Goal: Transaction & Acquisition: Purchase product/service

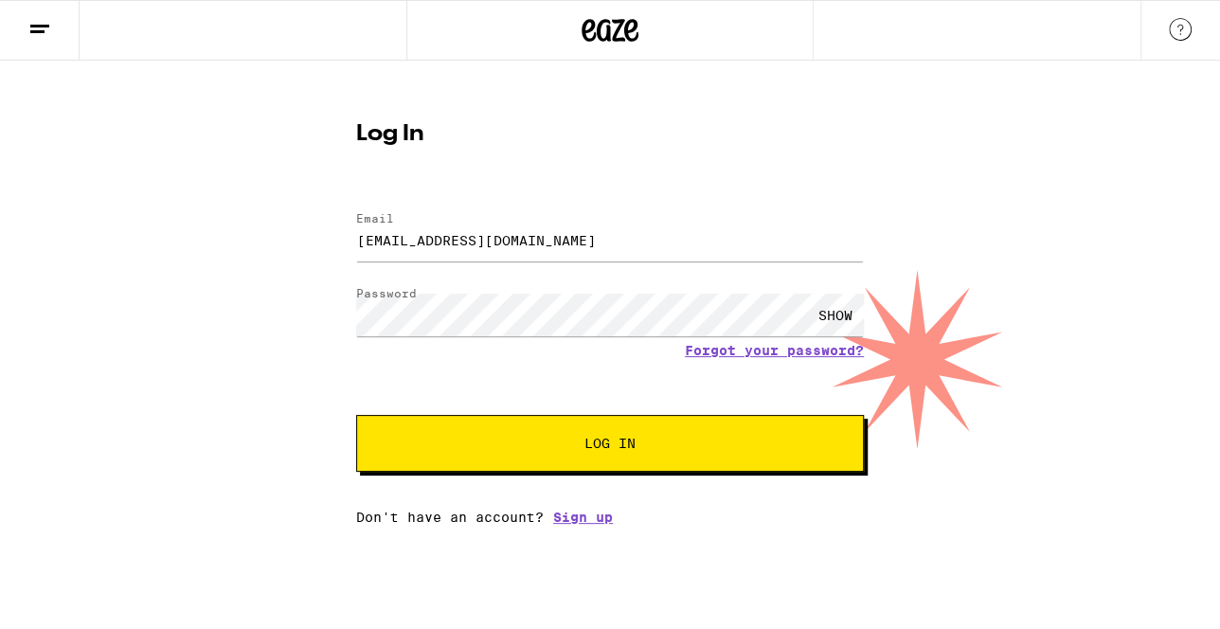
type input "[EMAIL_ADDRESS][DOMAIN_NAME]"
click at [826, 313] on div "SHOW" at bounding box center [835, 315] width 57 height 43
click at [506, 436] on button "Log In" at bounding box center [610, 443] width 508 height 57
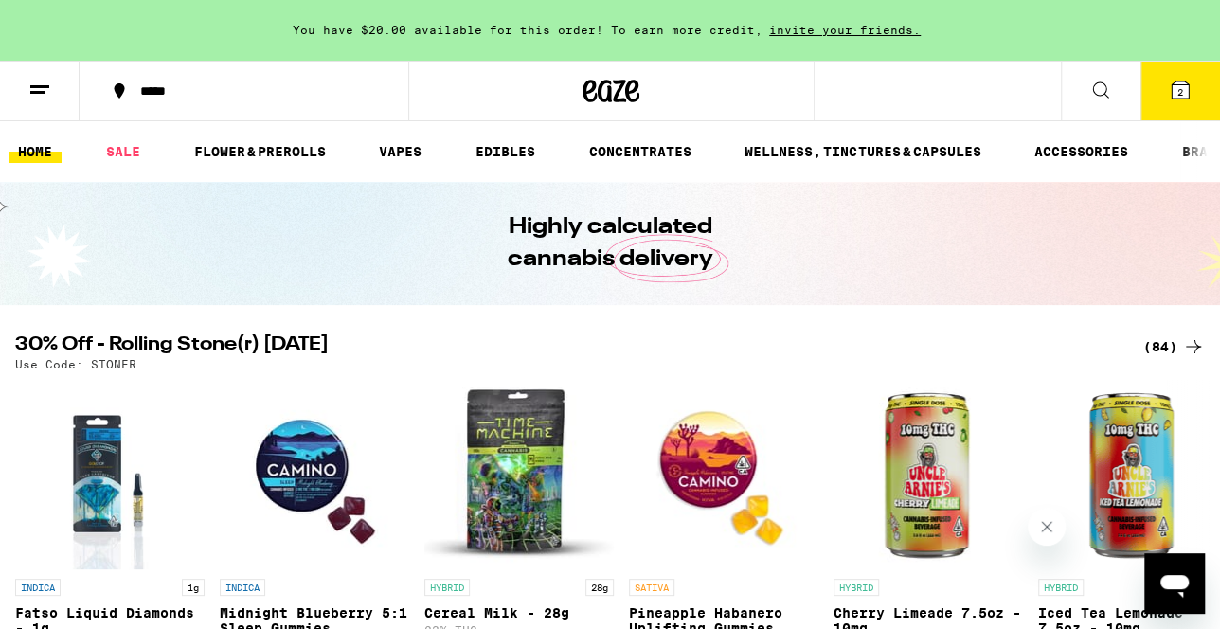
click at [1156, 346] on div "(84)" at bounding box center [1174, 346] width 62 height 23
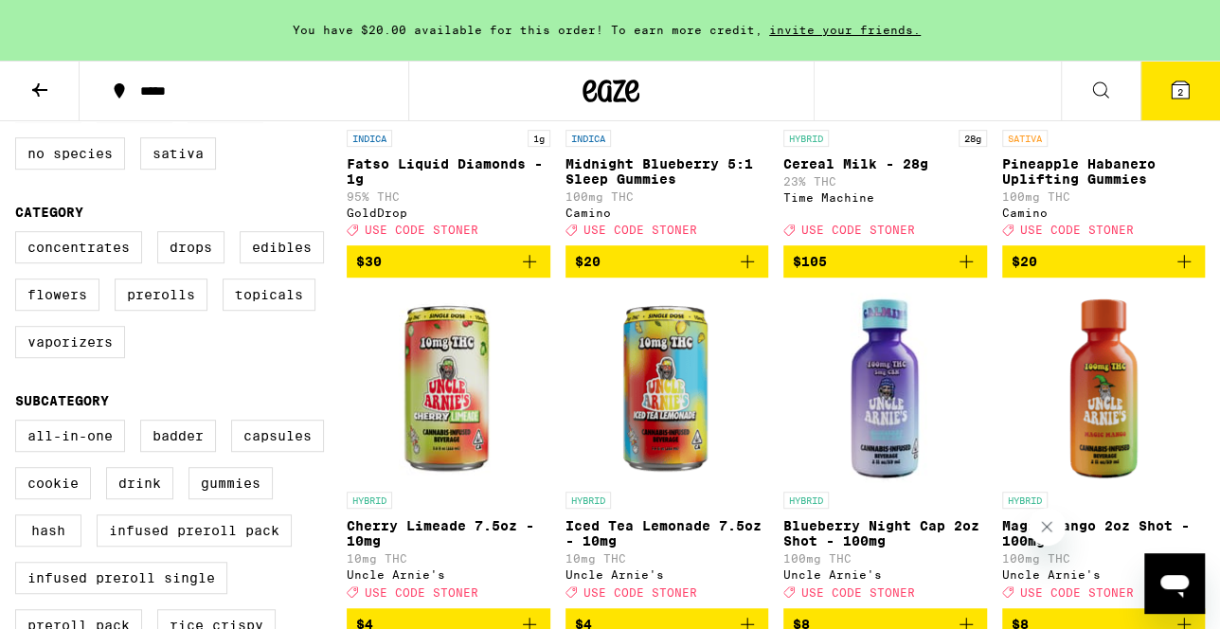
scroll to position [416, 0]
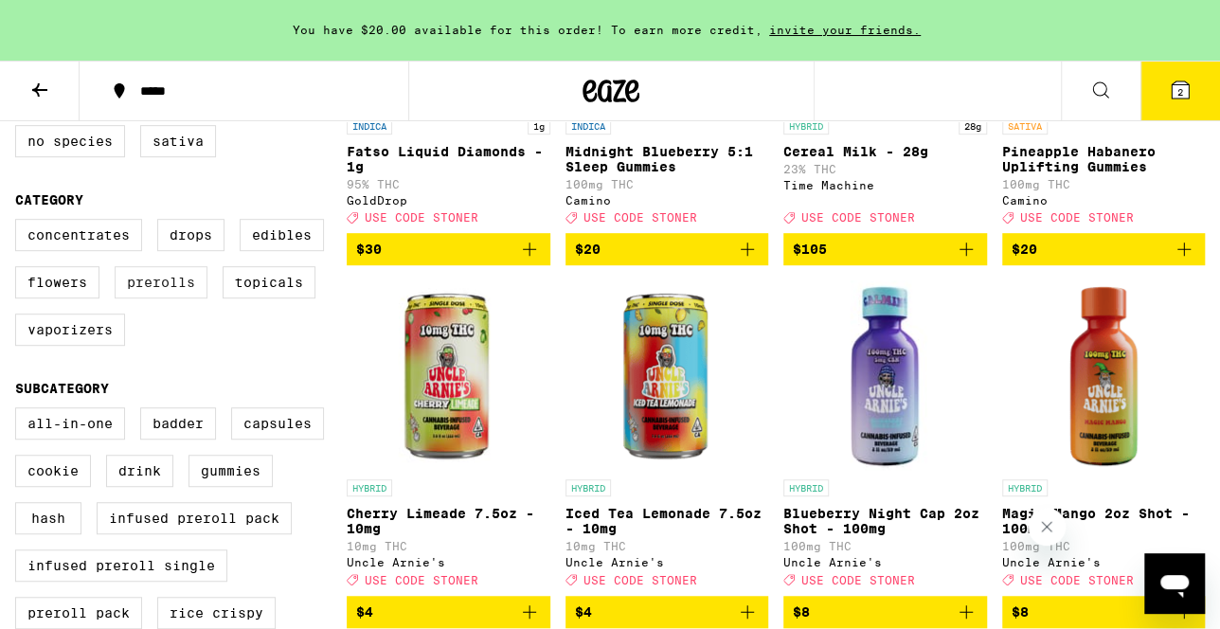
click at [137, 296] on label "Prerolls" at bounding box center [161, 282] width 93 height 32
click at [20, 223] on input "Prerolls" at bounding box center [19, 222] width 1 height 1
checkbox input "true"
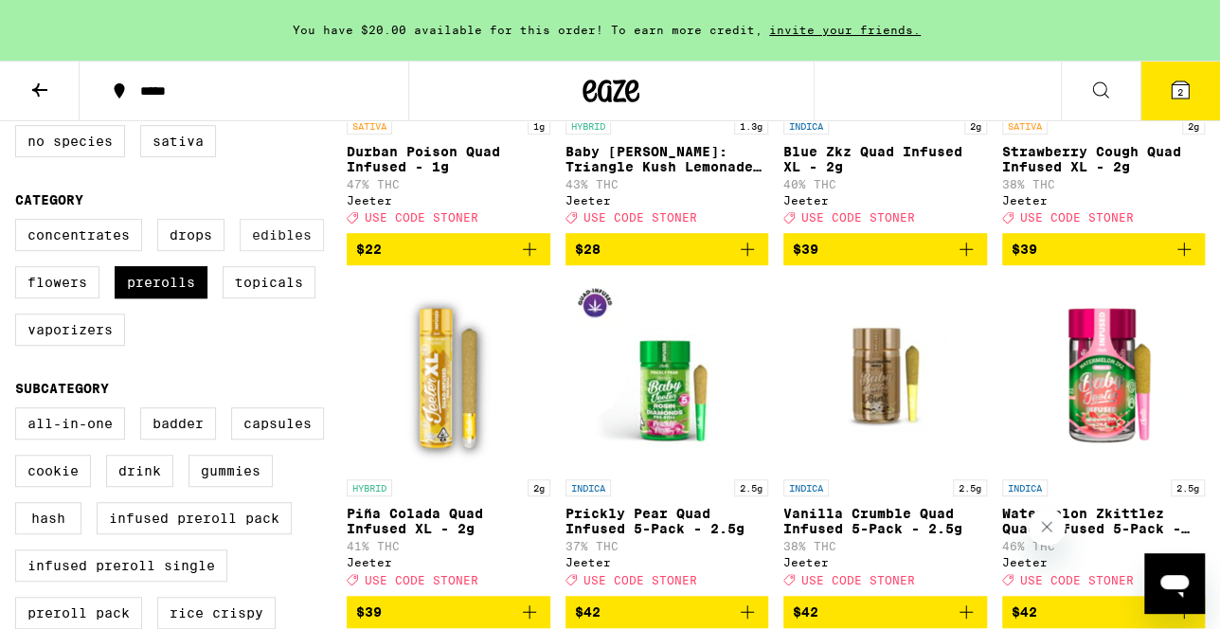
click at [296, 245] on label "Edibles" at bounding box center [282, 235] width 84 height 32
click at [20, 223] on input "Edibles" at bounding box center [19, 222] width 1 height 1
checkbox input "true"
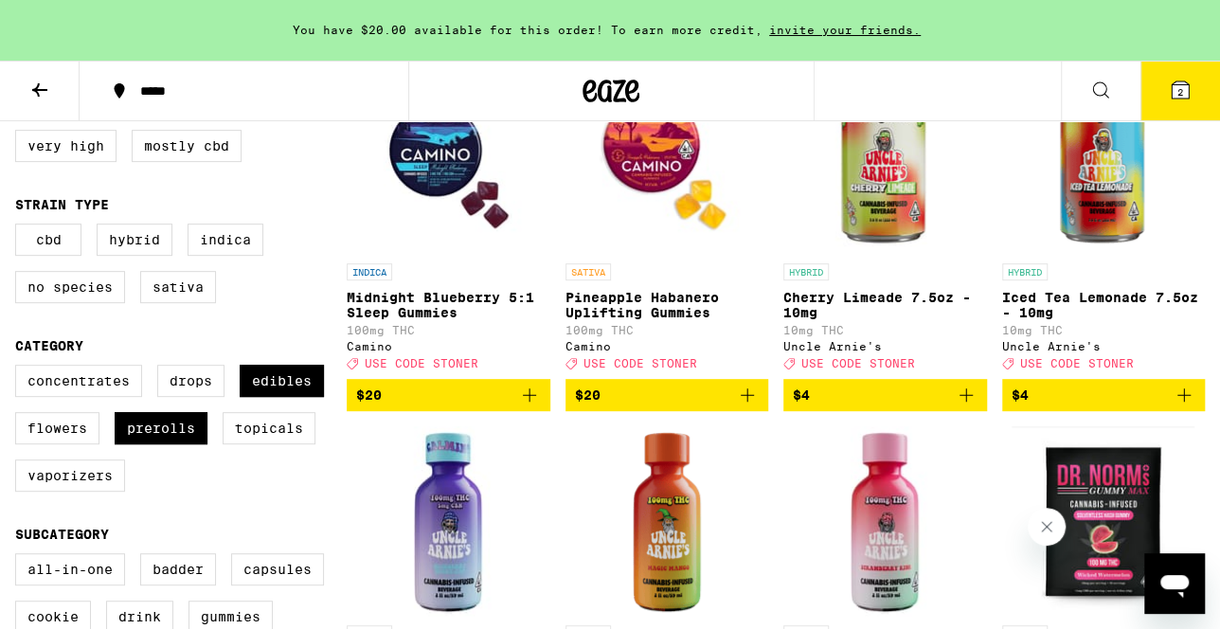
scroll to position [278, 0]
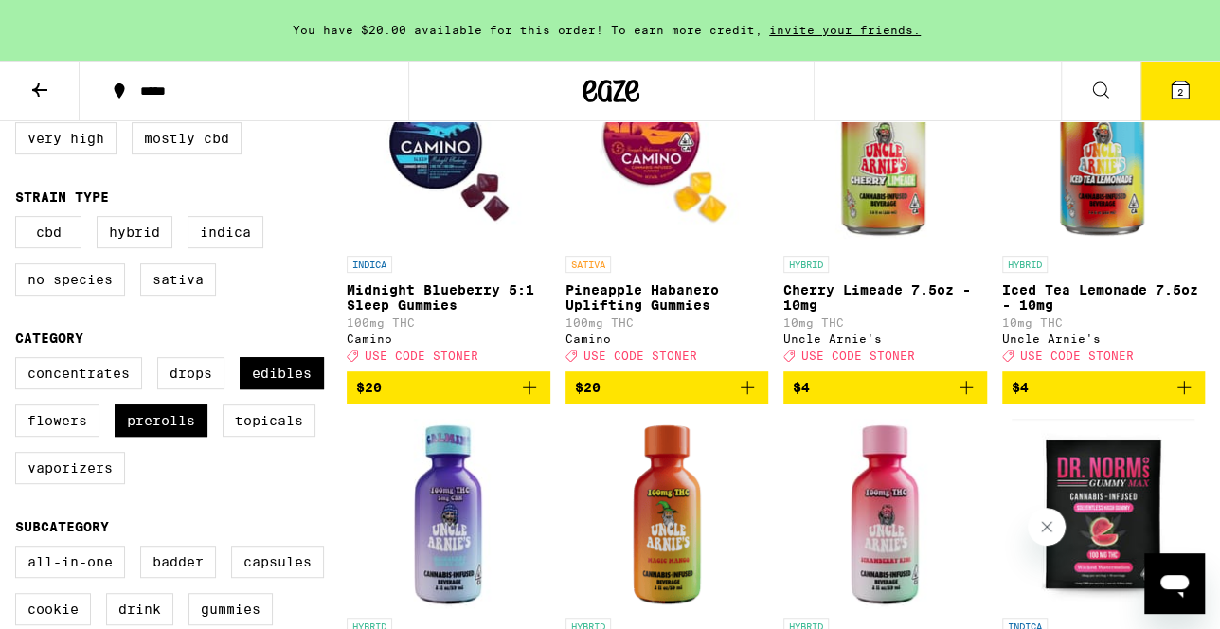
click at [746, 399] on icon "Add to bag" at bounding box center [747, 387] width 23 height 23
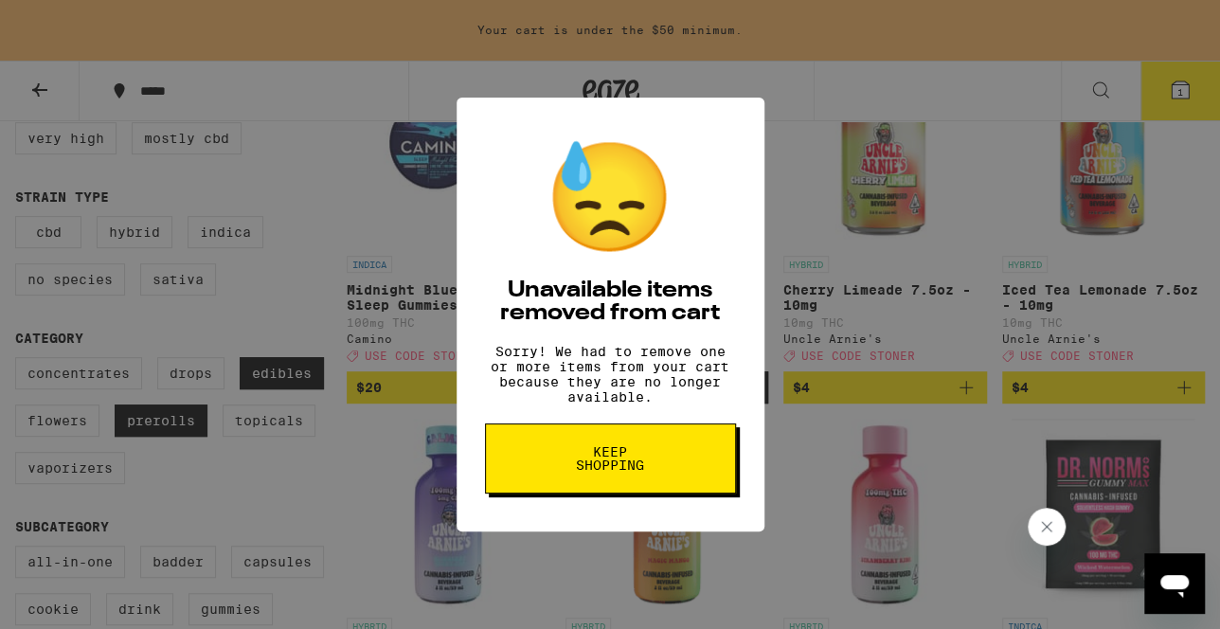
click at [746, 403] on div "😓 Unavailable items removed from cart Sorry! We had to remove one or more items…" at bounding box center [610, 314] width 1220 height 629
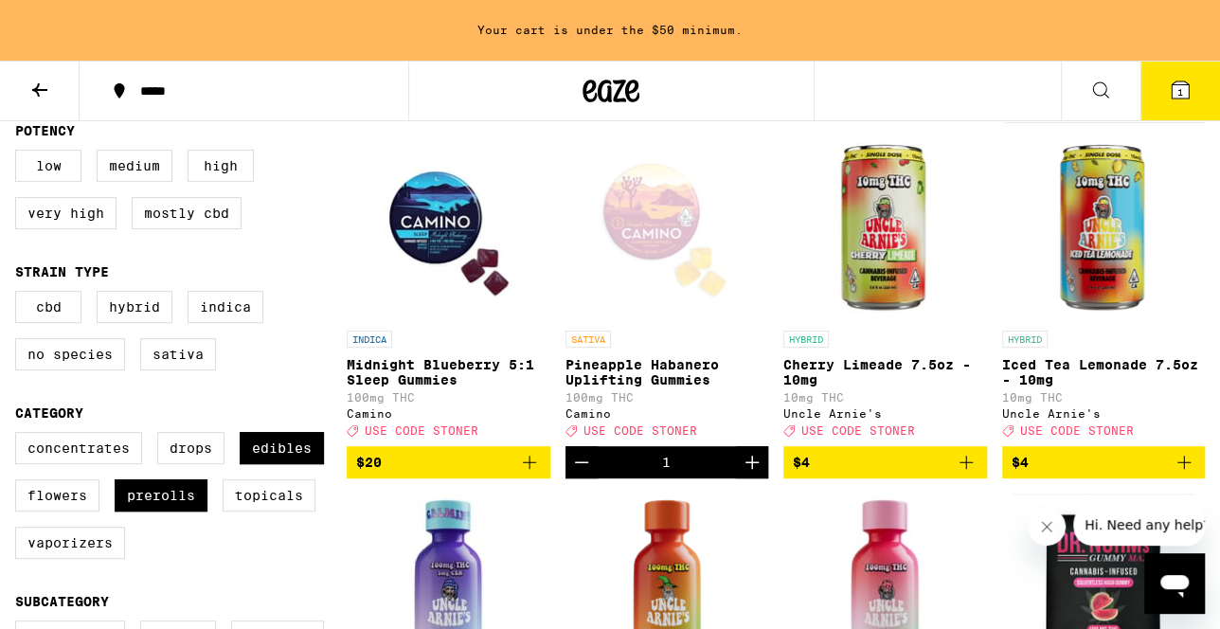
click at [582, 469] on icon "Decrement" at bounding box center [581, 462] width 23 height 23
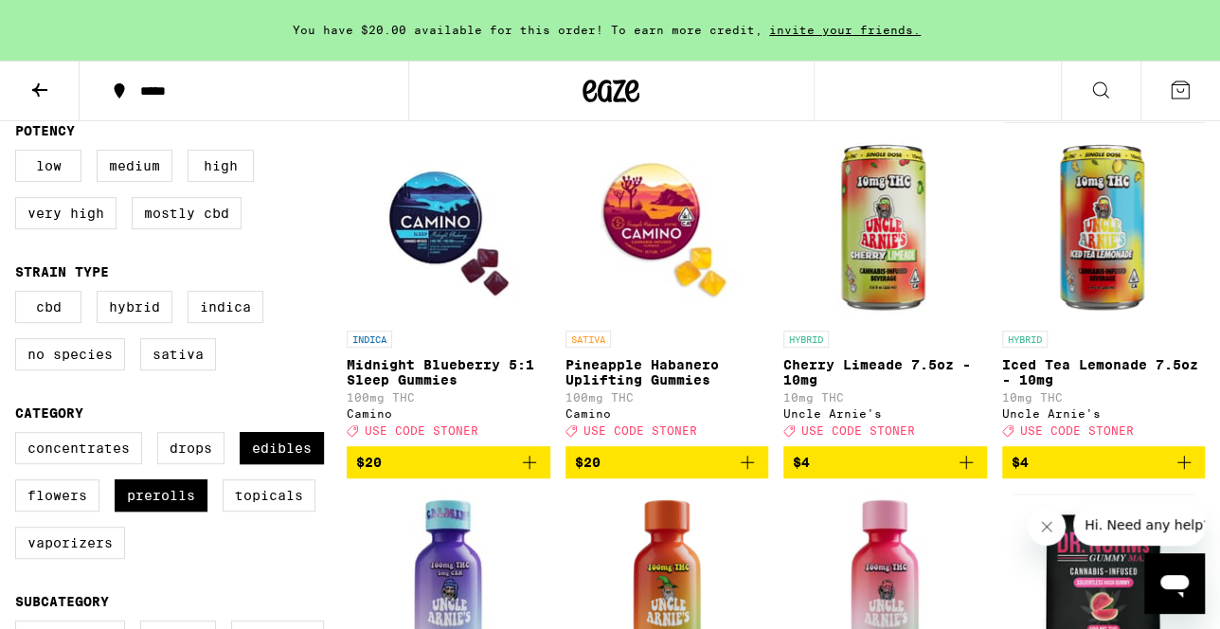
click at [742, 474] on icon "Add to bag" at bounding box center [747, 462] width 23 height 23
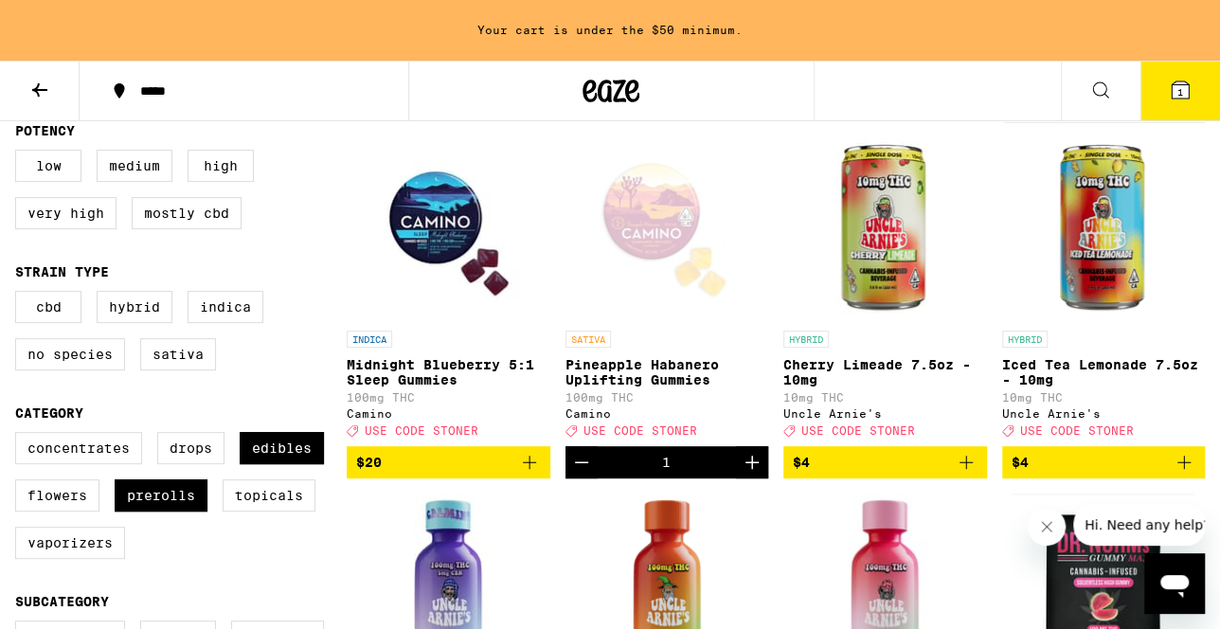
click at [743, 474] on icon "Increment" at bounding box center [752, 462] width 23 height 23
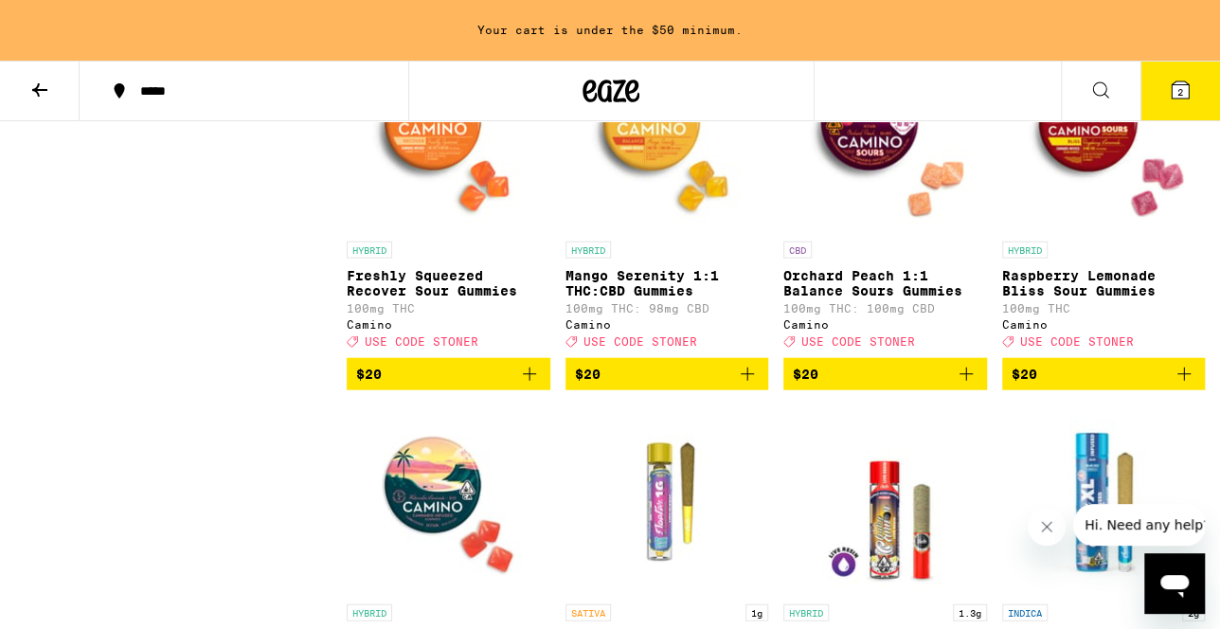
scroll to position [2104, 0]
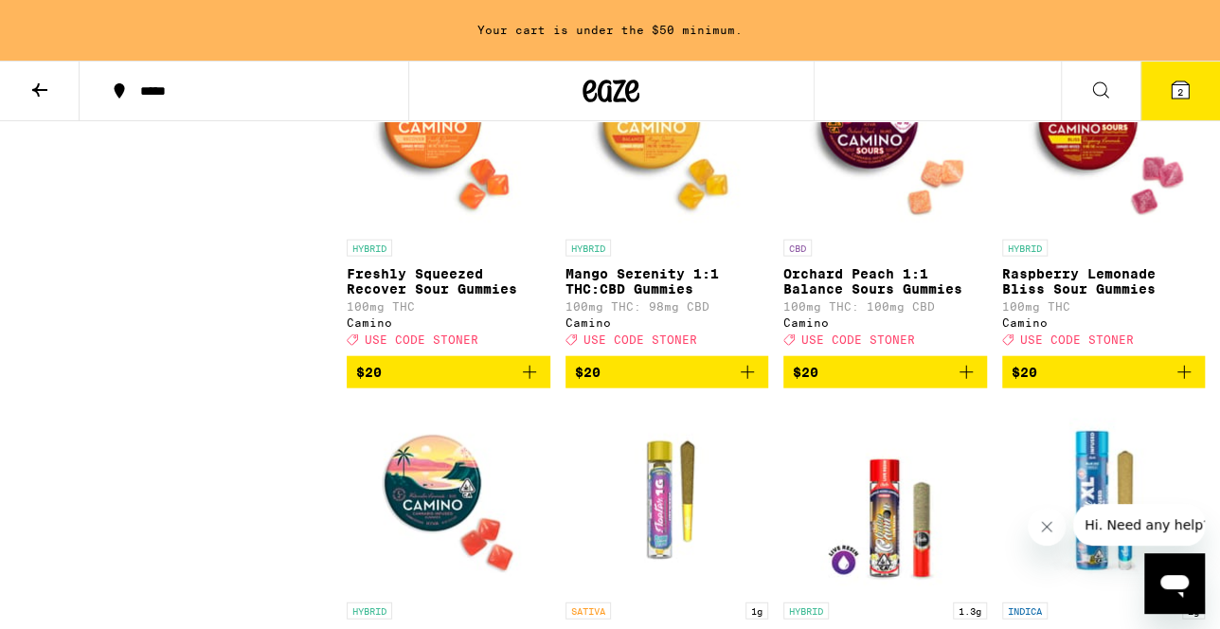
click at [1186, 379] on icon "Add to bag" at bounding box center [1183, 372] width 13 height 13
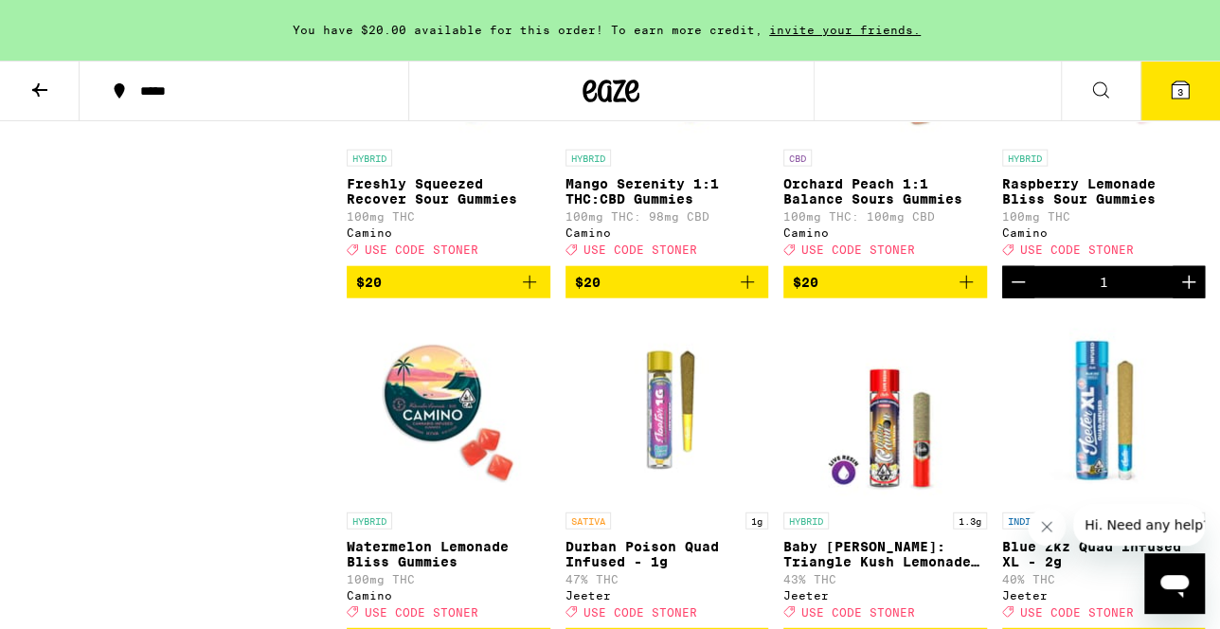
scroll to position [2346, 0]
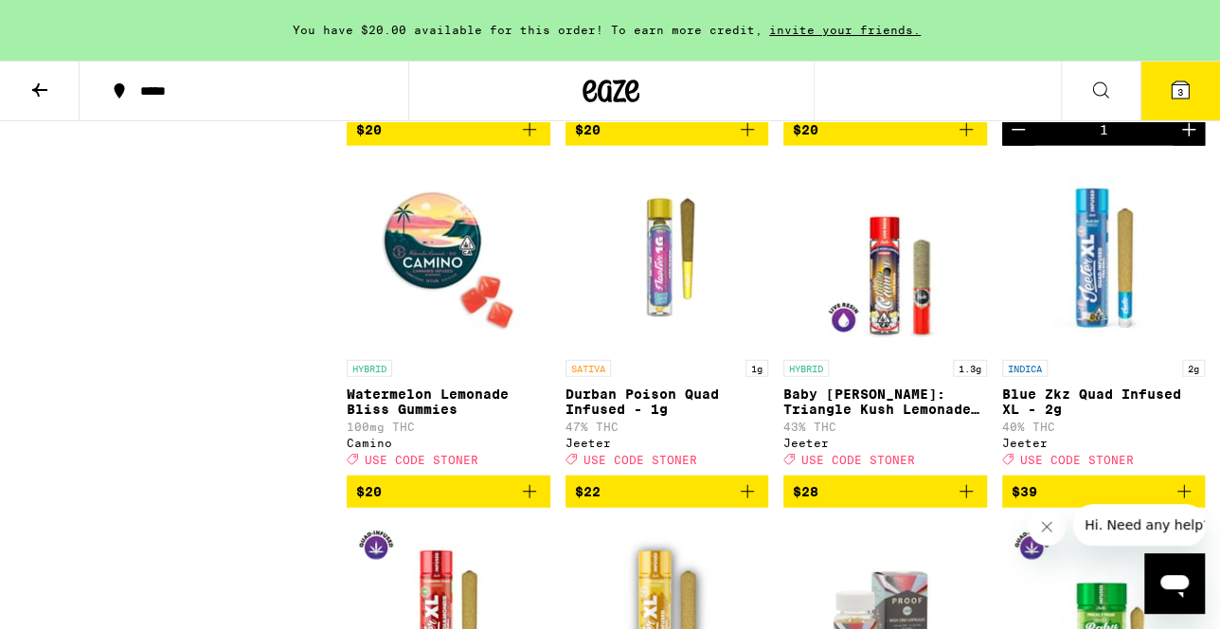
click at [531, 503] on icon "Add to bag" at bounding box center [529, 491] width 23 height 23
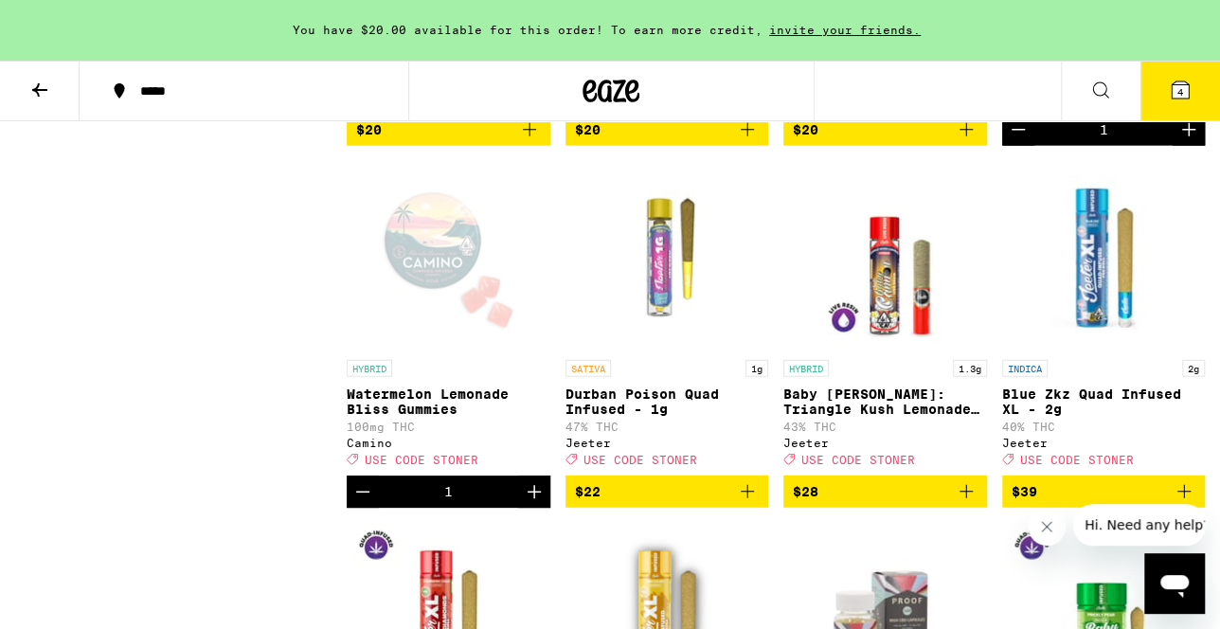
click at [531, 498] on icon "Increment" at bounding box center [534, 491] width 13 height 13
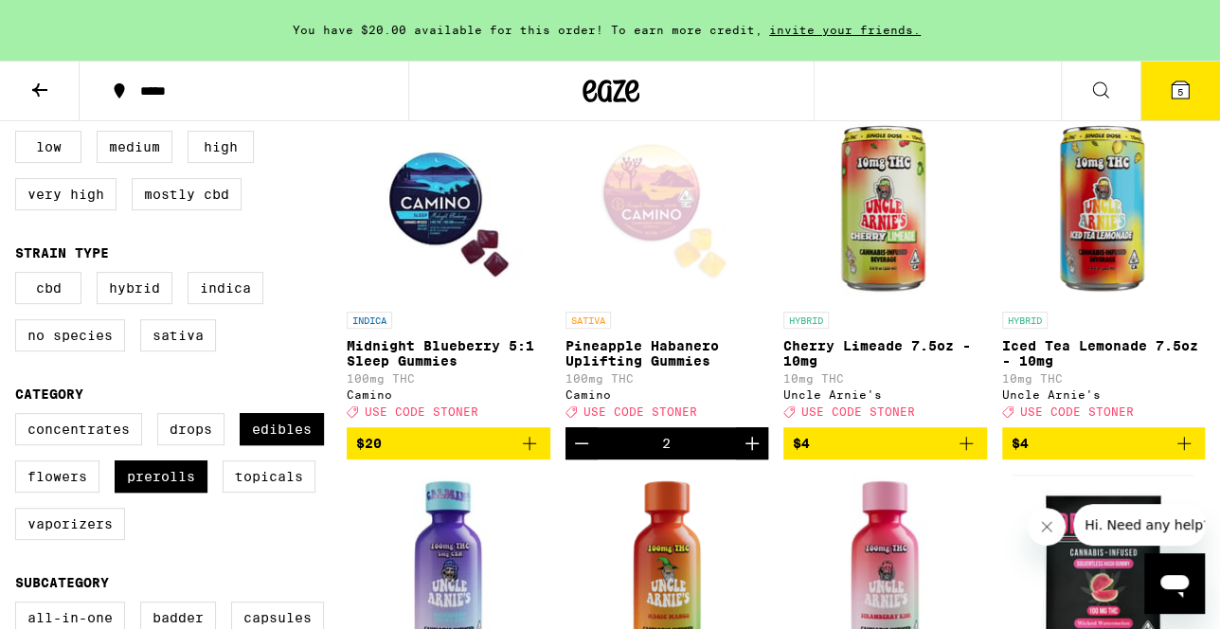
scroll to position [284, 0]
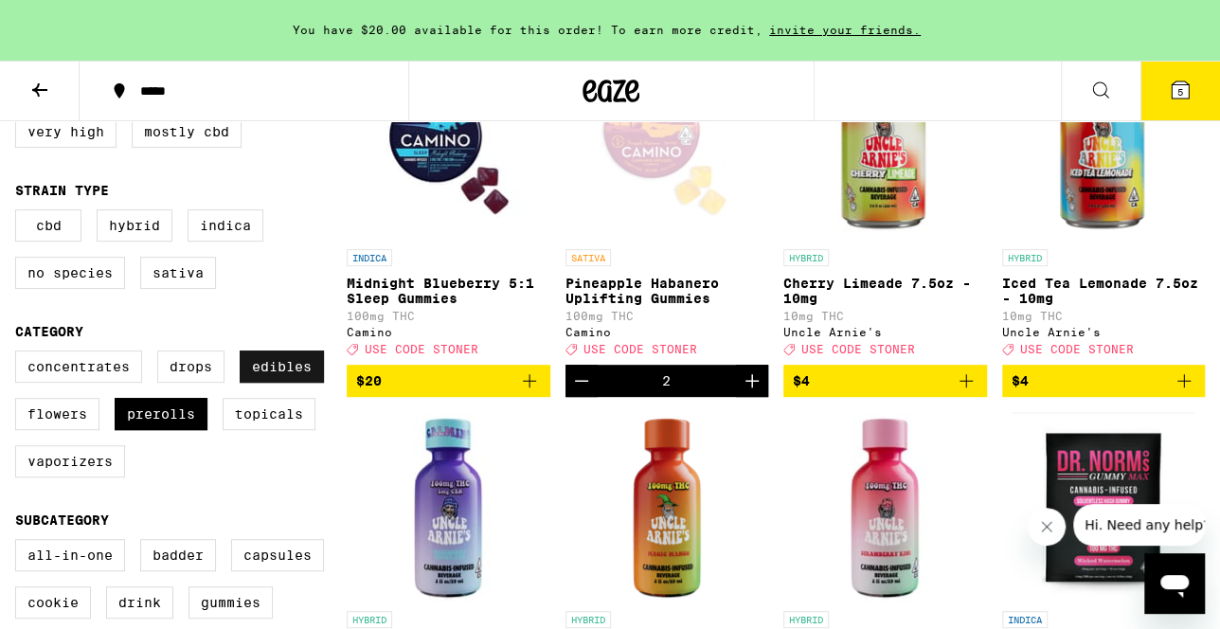
click at [295, 376] on label "Edibles" at bounding box center [282, 366] width 84 height 32
click at [20, 354] on input "Edibles" at bounding box center [19, 353] width 1 height 1
checkbox input "false"
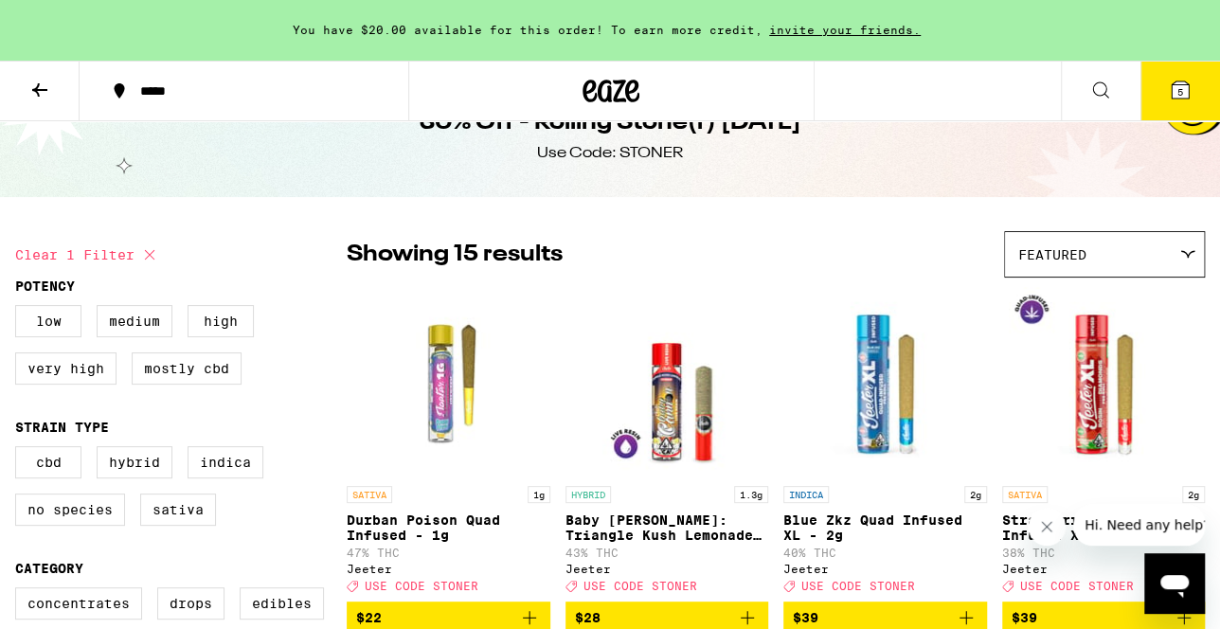
scroll to position [41, 0]
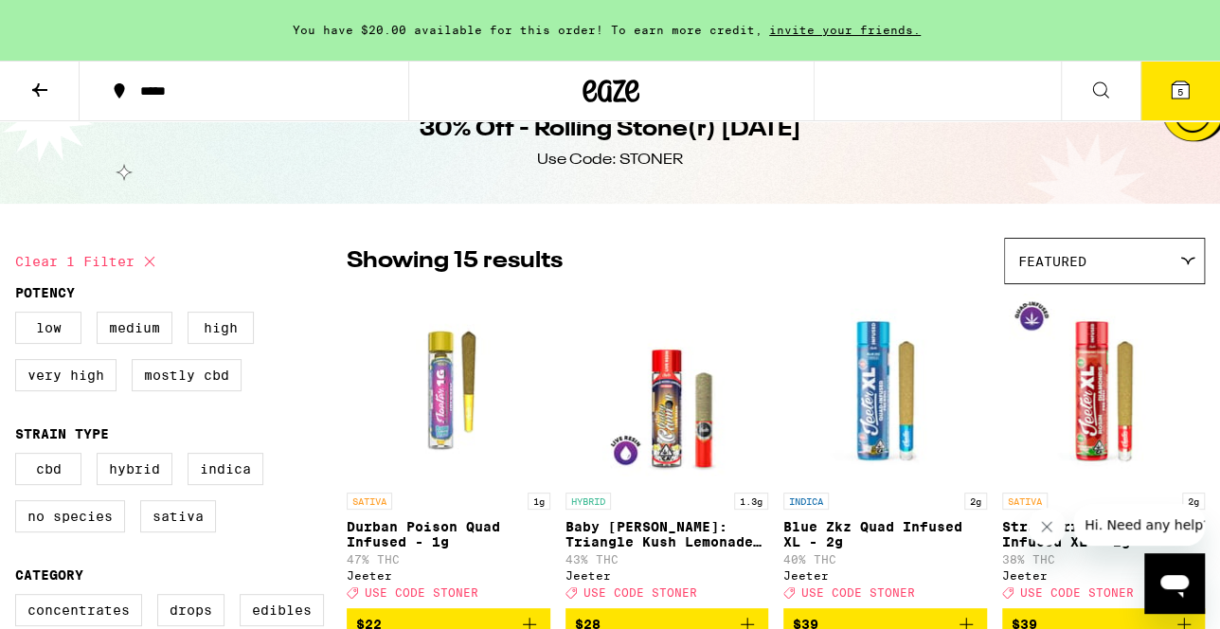
click at [1031, 263] on span "Featured" at bounding box center [1052, 261] width 68 height 15
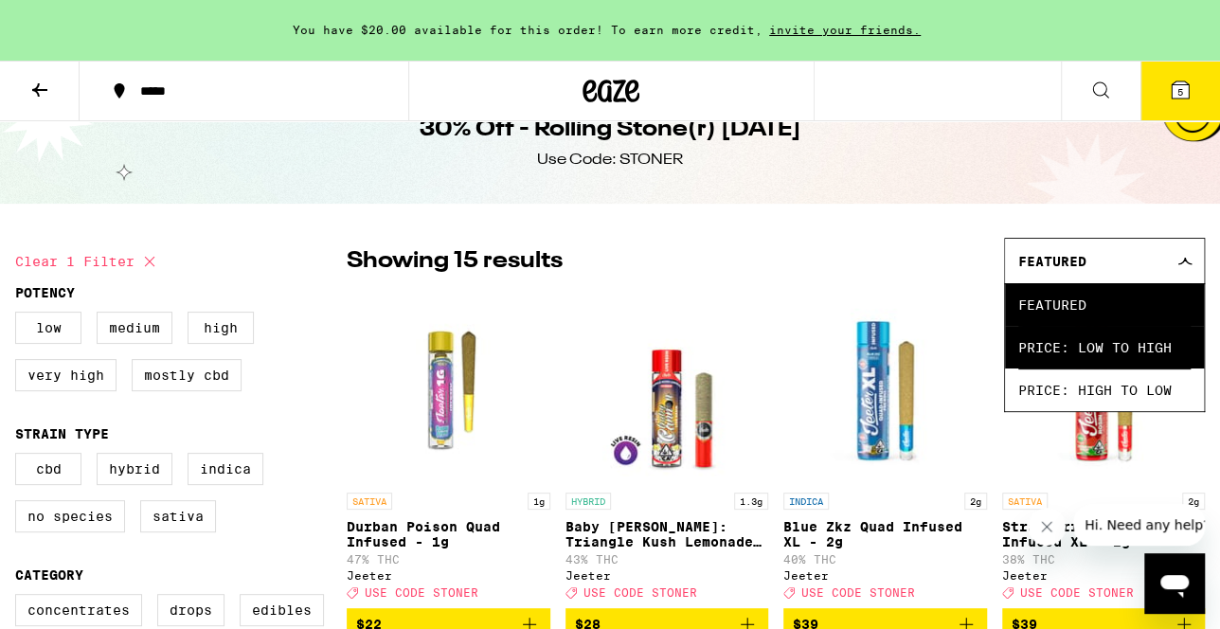
click at [1045, 350] on span "Price: Low to High" at bounding box center [1104, 347] width 172 height 43
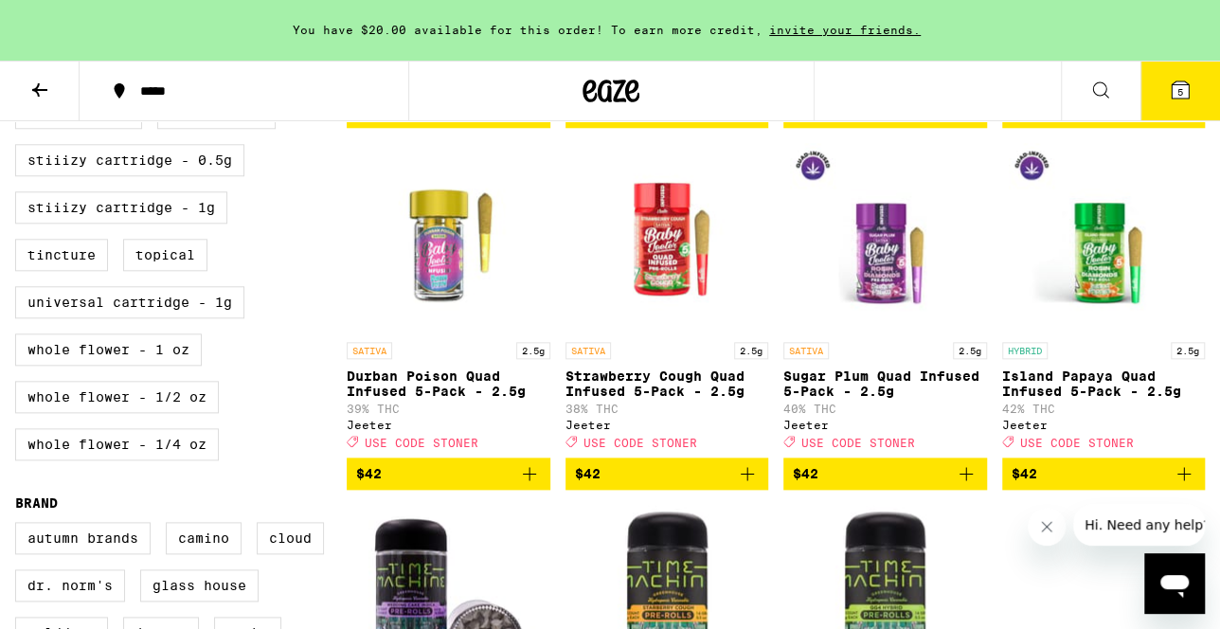
scroll to position [912, 0]
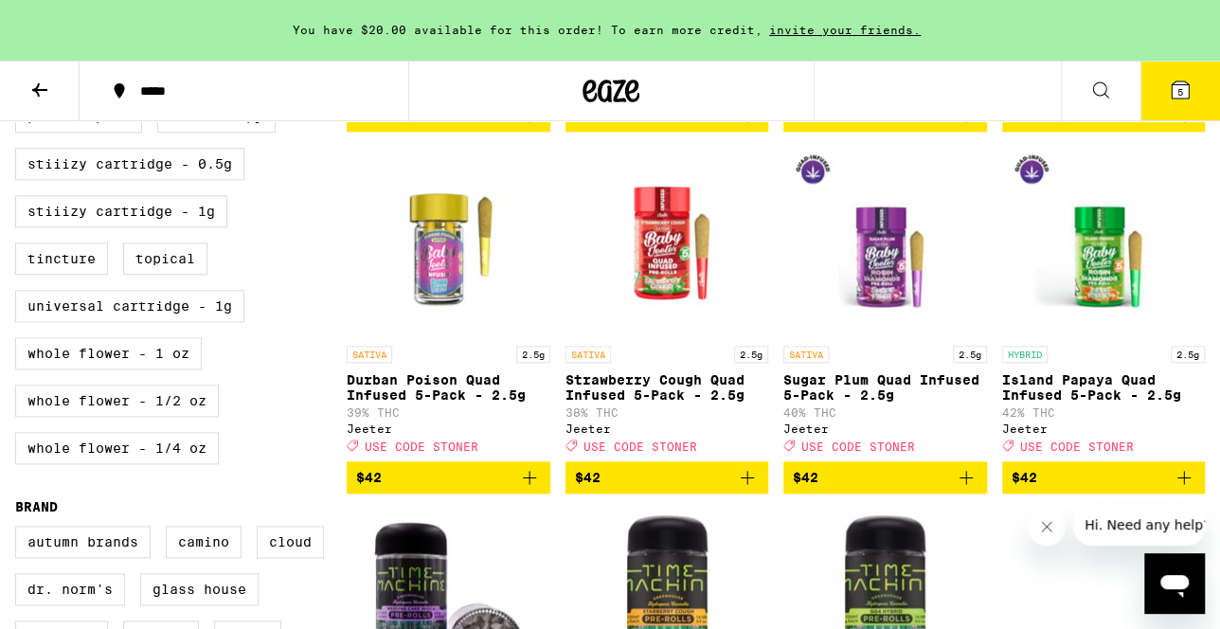
click at [646, 303] on img "Open page for Strawberry Cough Quad Infused 5-Pack - 2.5g from Jeeter" at bounding box center [666, 241] width 189 height 189
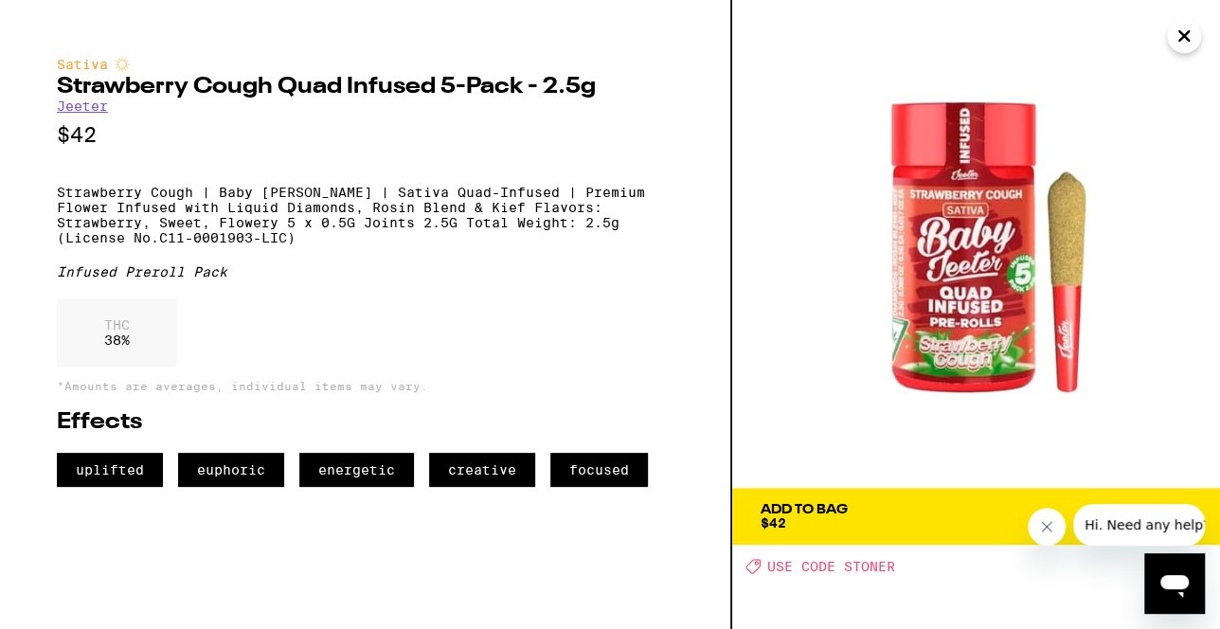
click at [1183, 35] on icon "Close" at bounding box center [1183, 35] width 9 height 9
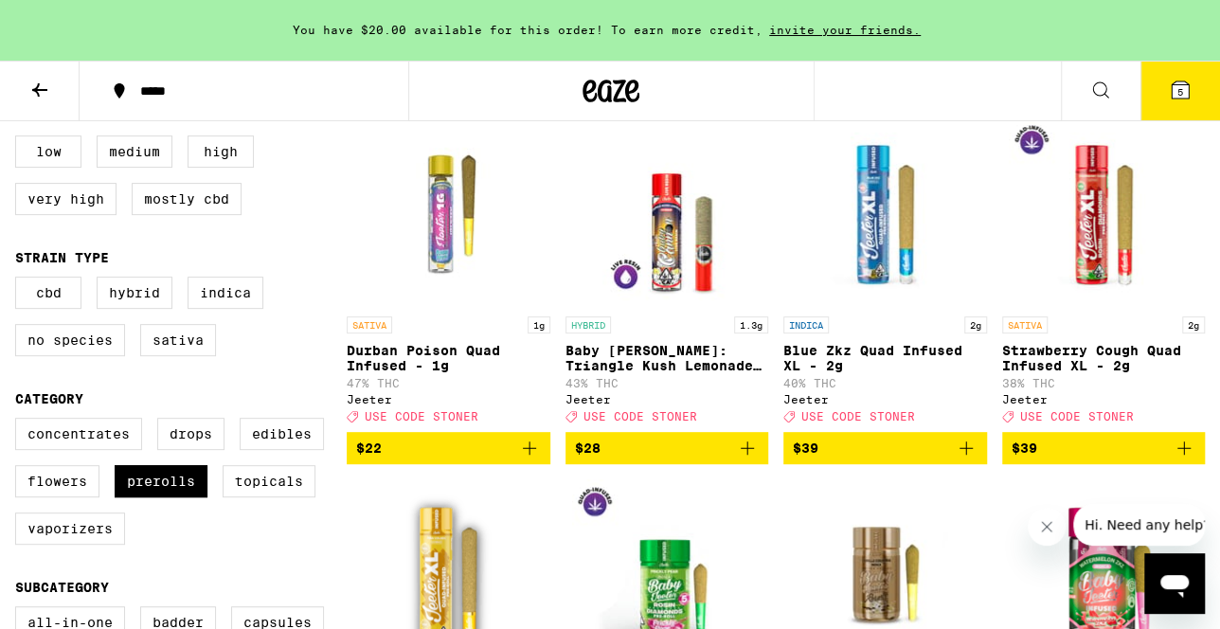
scroll to position [215, 0]
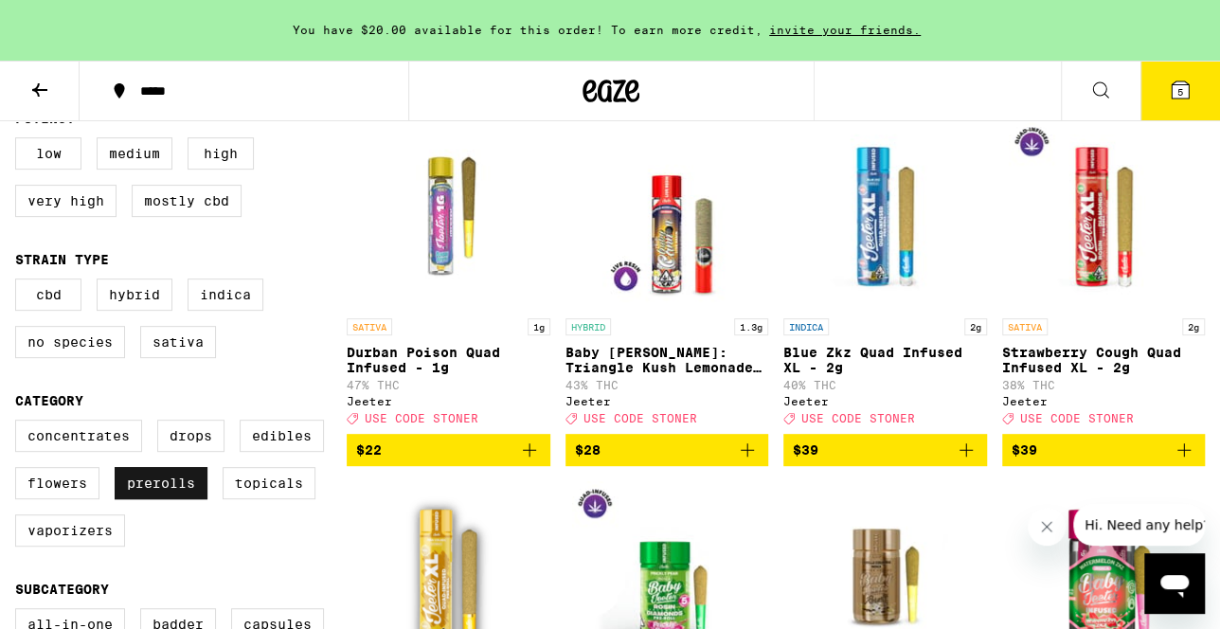
click at [146, 499] on label "Prerolls" at bounding box center [161, 483] width 93 height 32
click at [20, 423] on input "Prerolls" at bounding box center [19, 422] width 1 height 1
checkbox input "false"
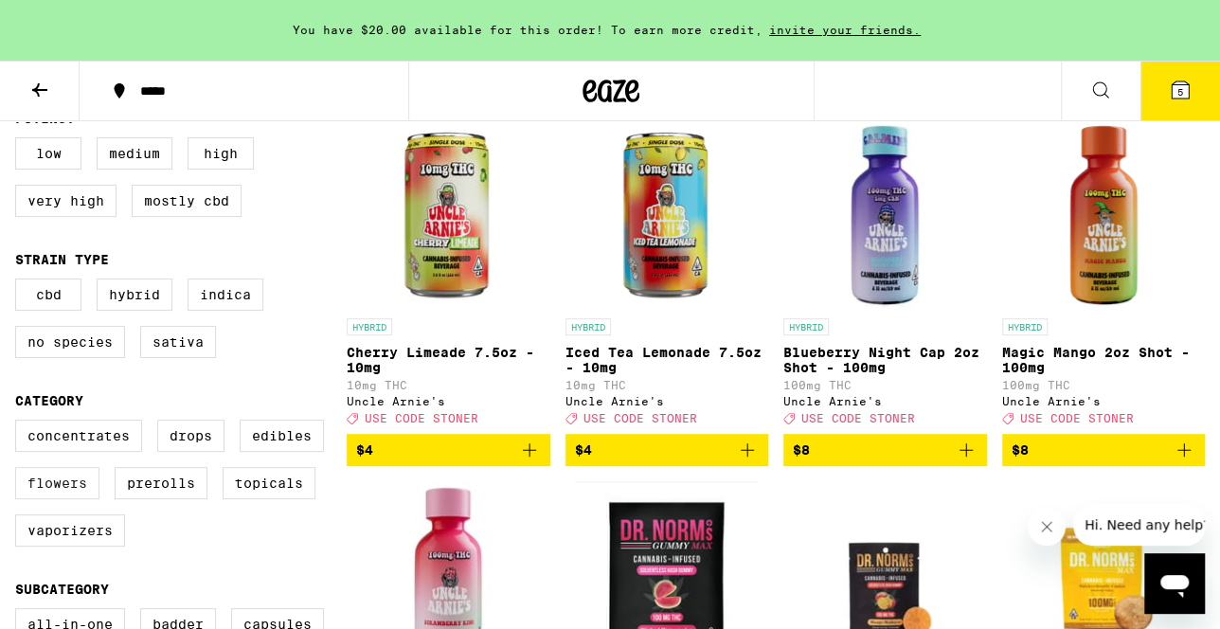
click at [35, 499] on label "Flowers" at bounding box center [57, 483] width 84 height 32
click at [20, 423] on input "Flowers" at bounding box center [19, 422] width 1 height 1
checkbox input "true"
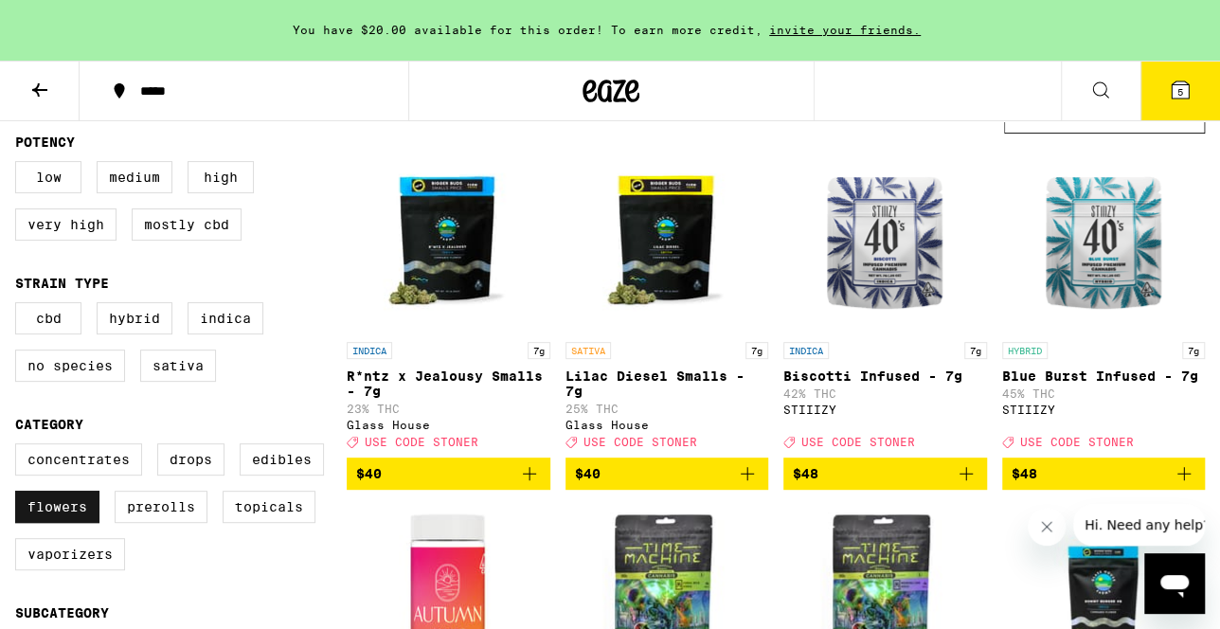
scroll to position [188, 0]
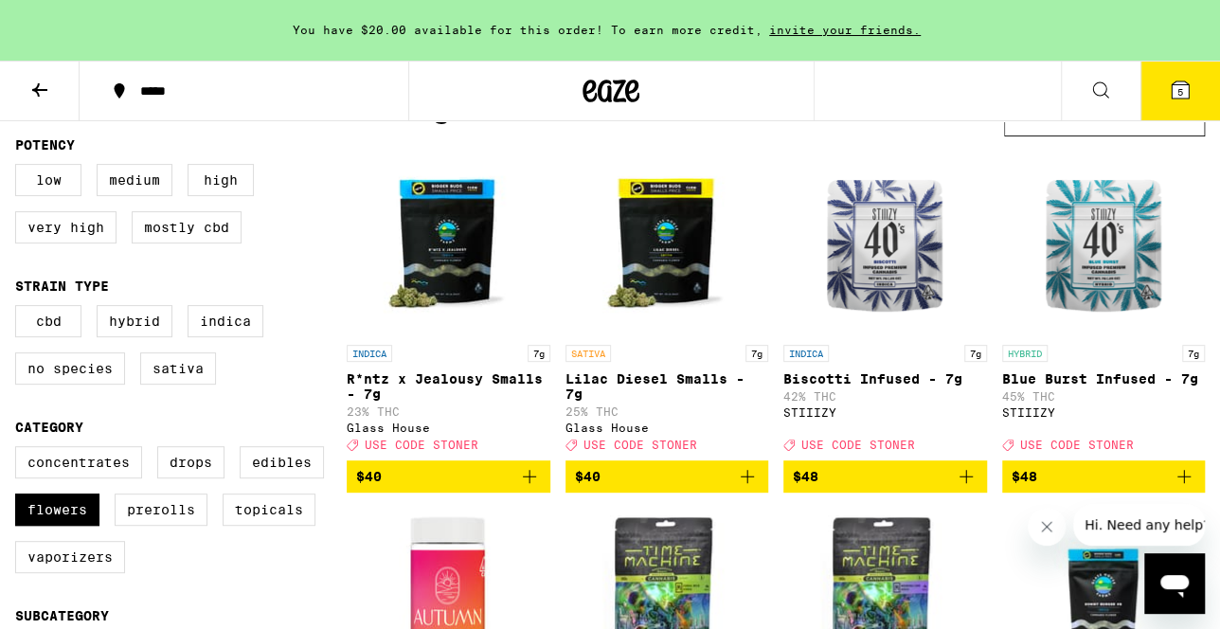
click at [674, 263] on img "Open page for Lilac Diesel Smalls - 7g from Glass House" at bounding box center [666, 240] width 189 height 189
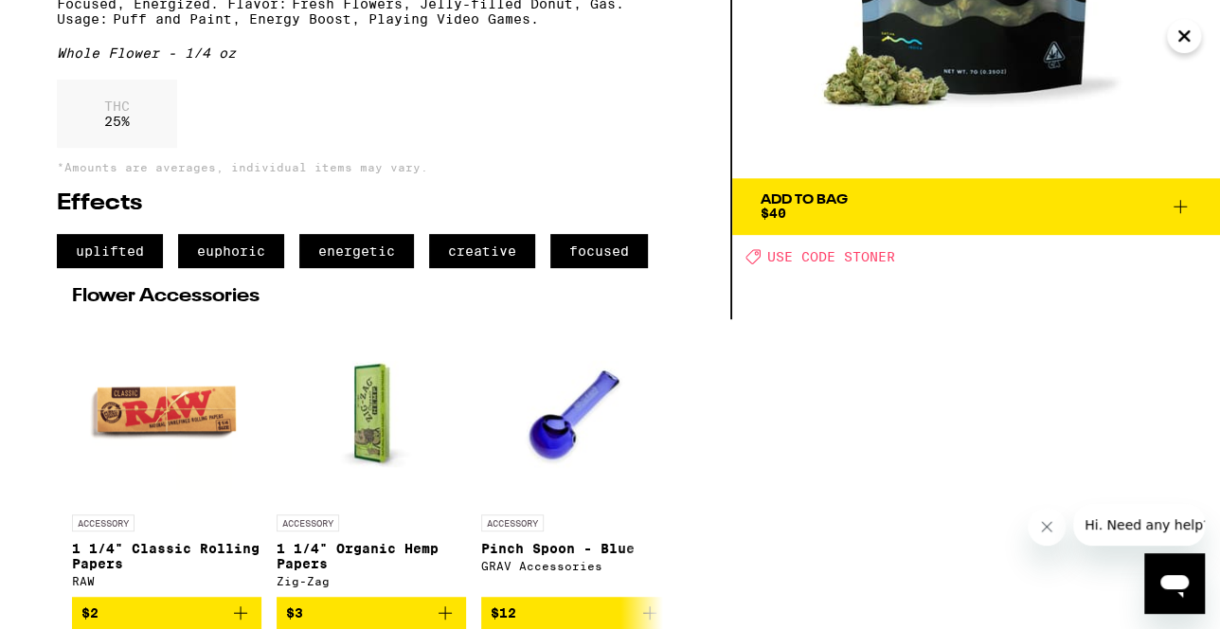
scroll to position [353, 0]
click at [1073, 193] on span "Add To Bag $40" at bounding box center [976, 206] width 431 height 27
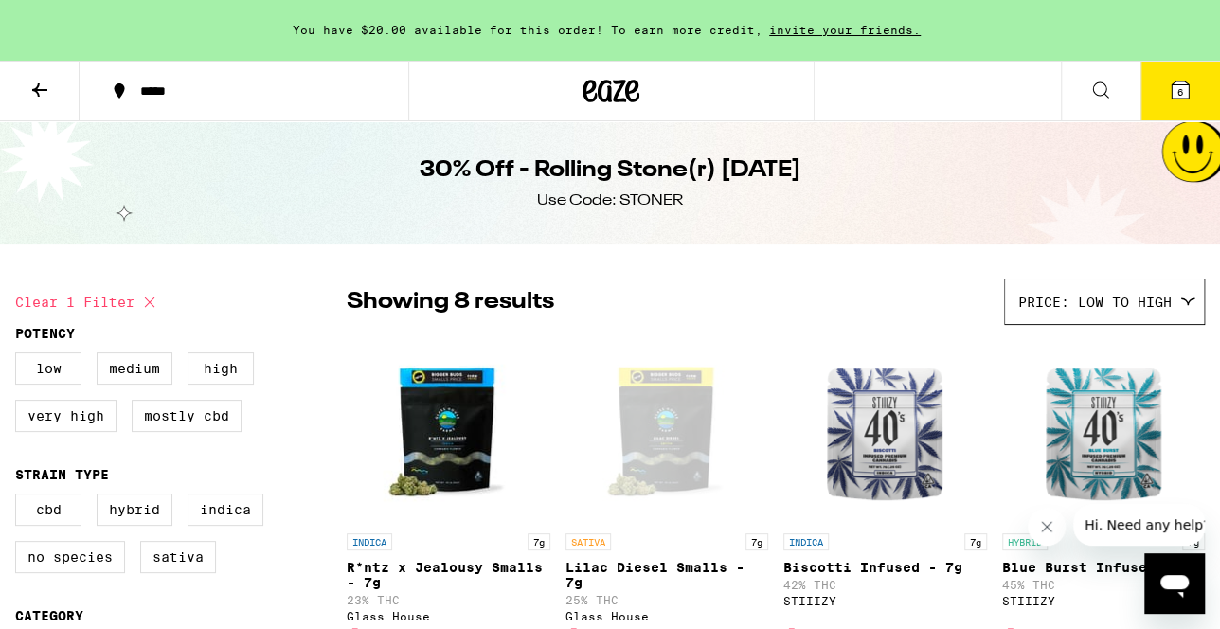
click at [1179, 90] on span "6" at bounding box center [1180, 91] width 6 height 11
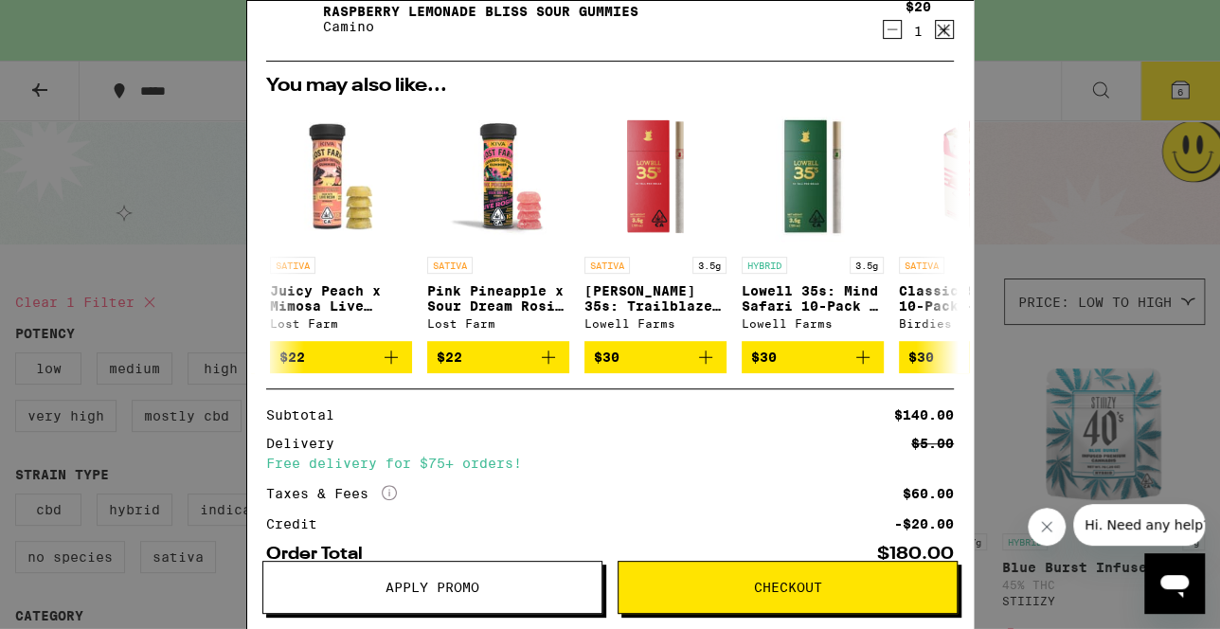
scroll to position [0, 163]
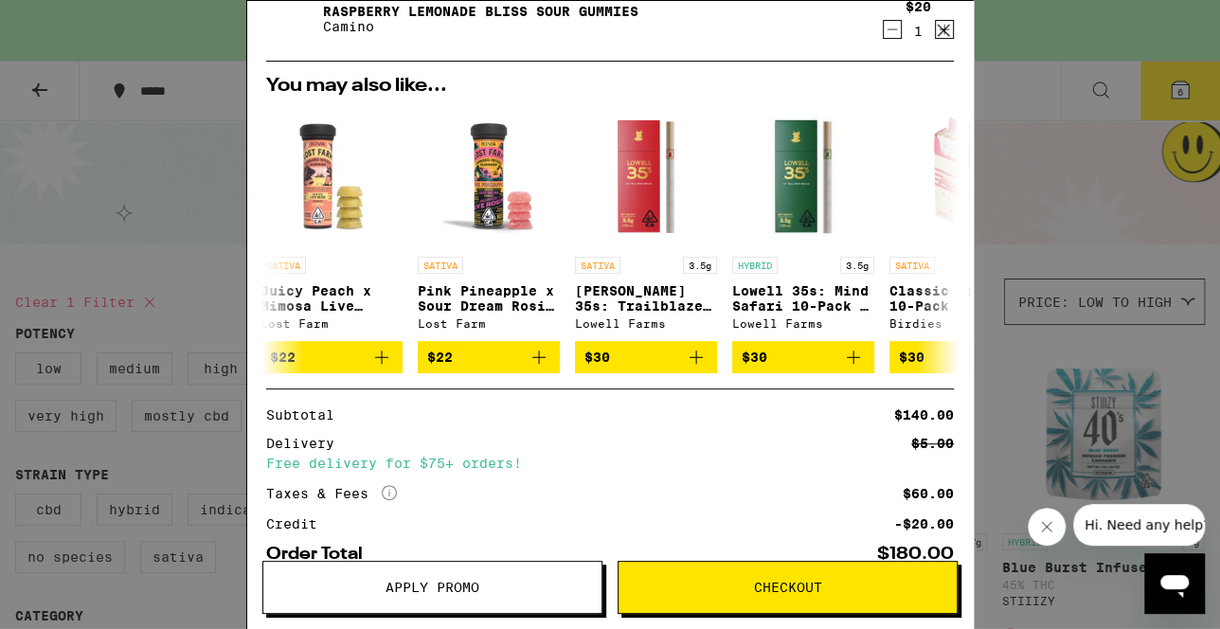
click at [699, 367] on icon "Add to bag" at bounding box center [696, 357] width 23 height 23
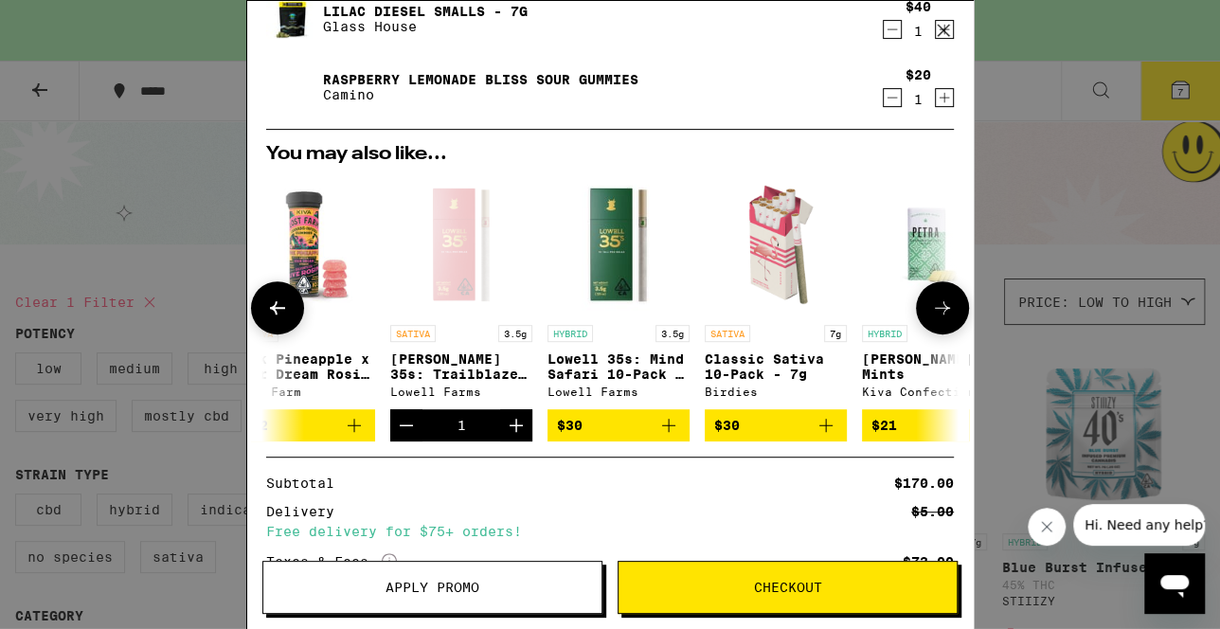
scroll to position [0, 346]
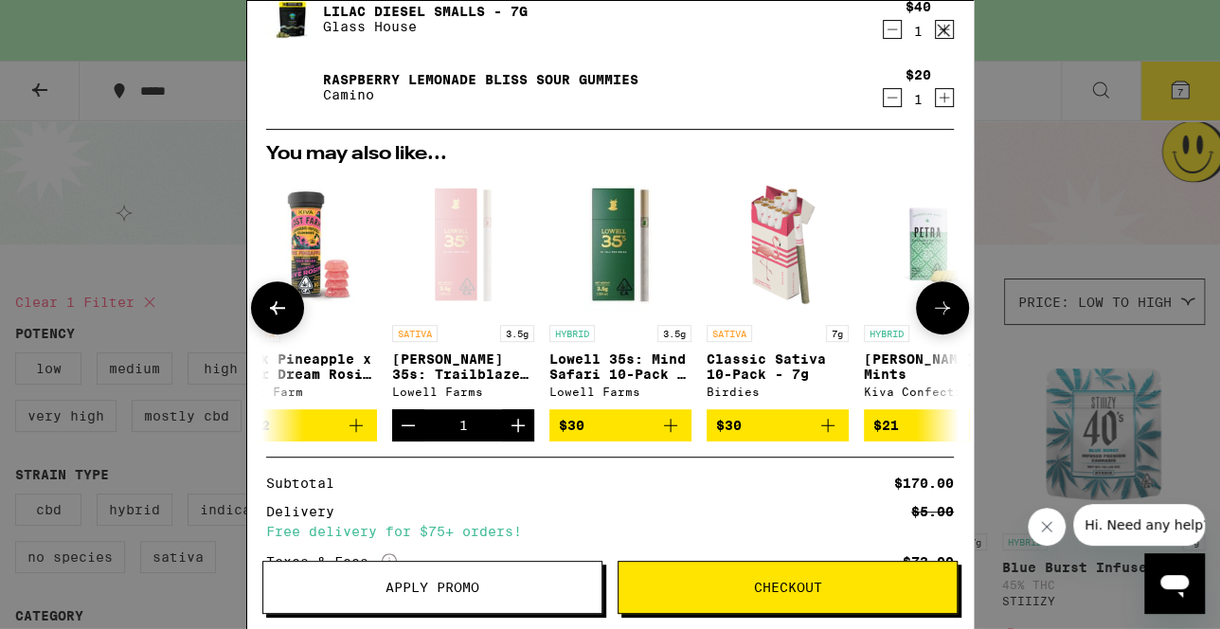
click at [822, 431] on icon "Add to bag" at bounding box center [827, 425] width 23 height 23
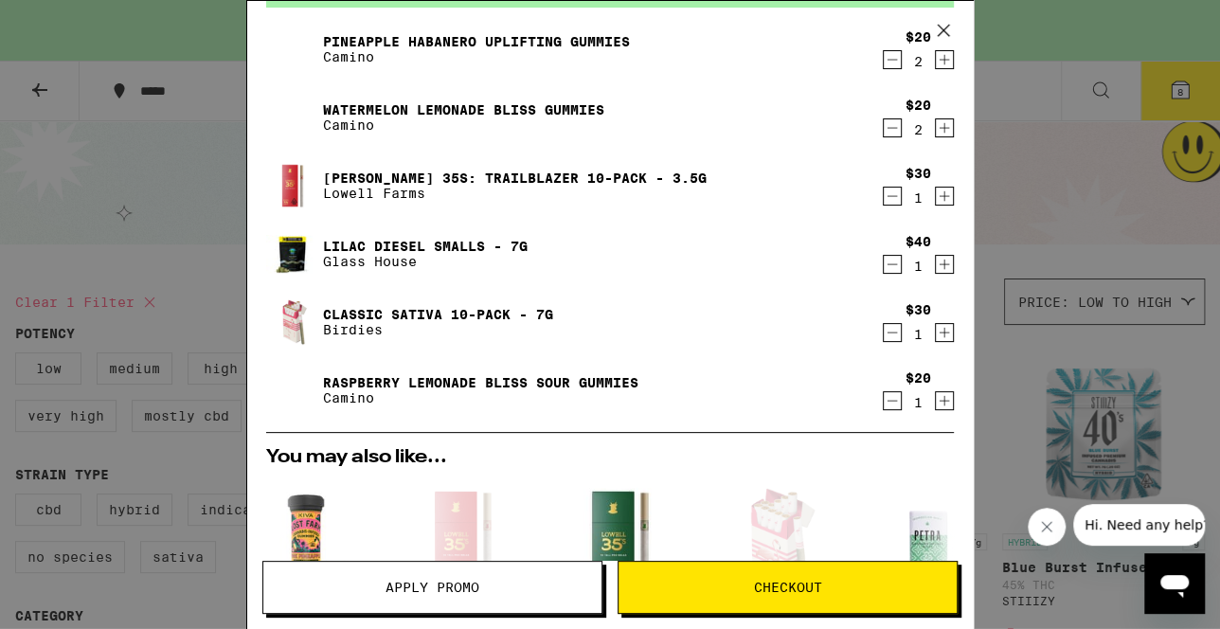
scroll to position [104, 0]
click at [891, 197] on icon "Decrement" at bounding box center [892, 197] width 10 height 0
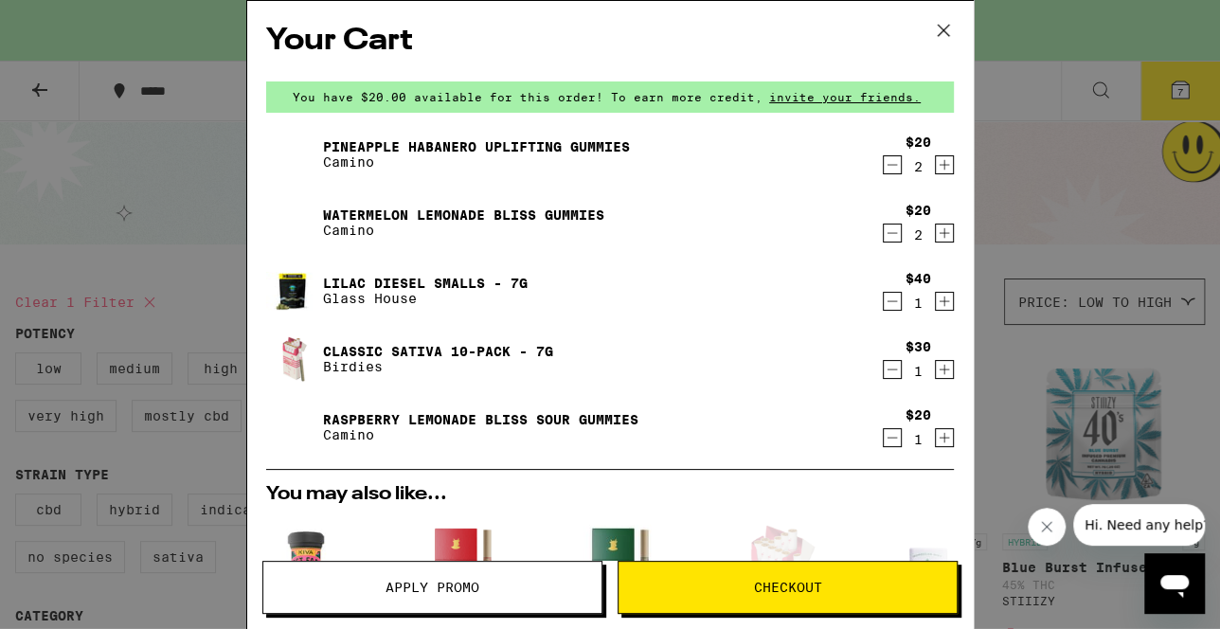
scroll to position [0, 0]
click at [891, 301] on icon "Decrement" at bounding box center [892, 301] width 10 height 0
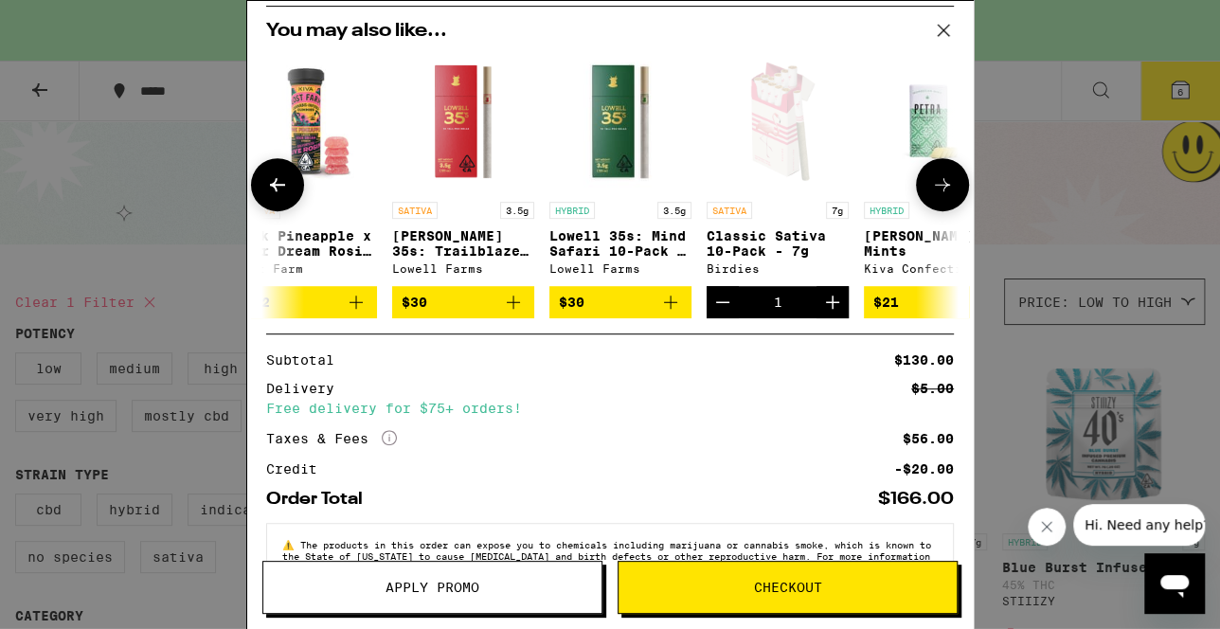
scroll to position [453, 0]
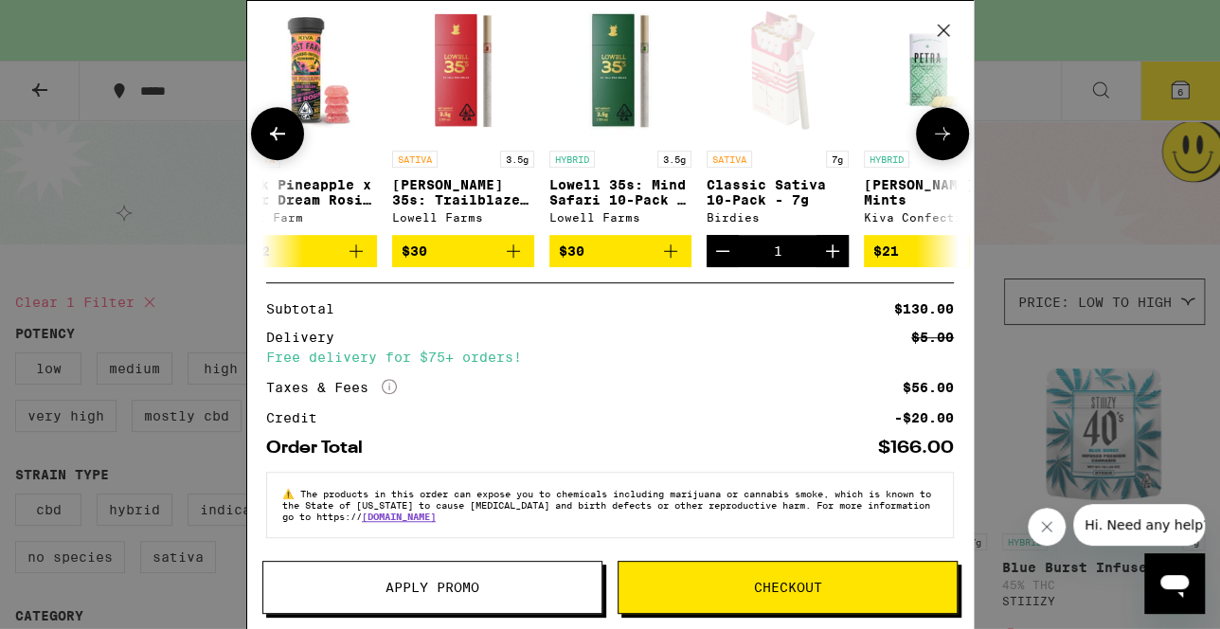
click at [520, 584] on span "Apply Promo" at bounding box center [432, 587] width 338 height 13
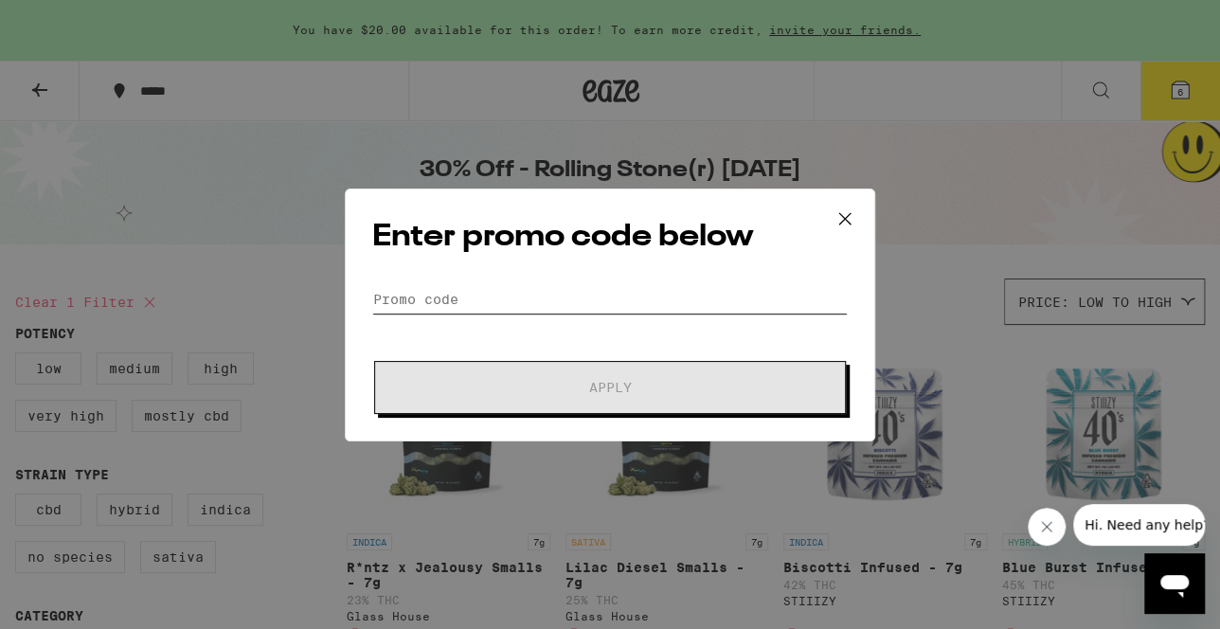
click at [745, 291] on input "Promo Code" at bounding box center [609, 299] width 475 height 28
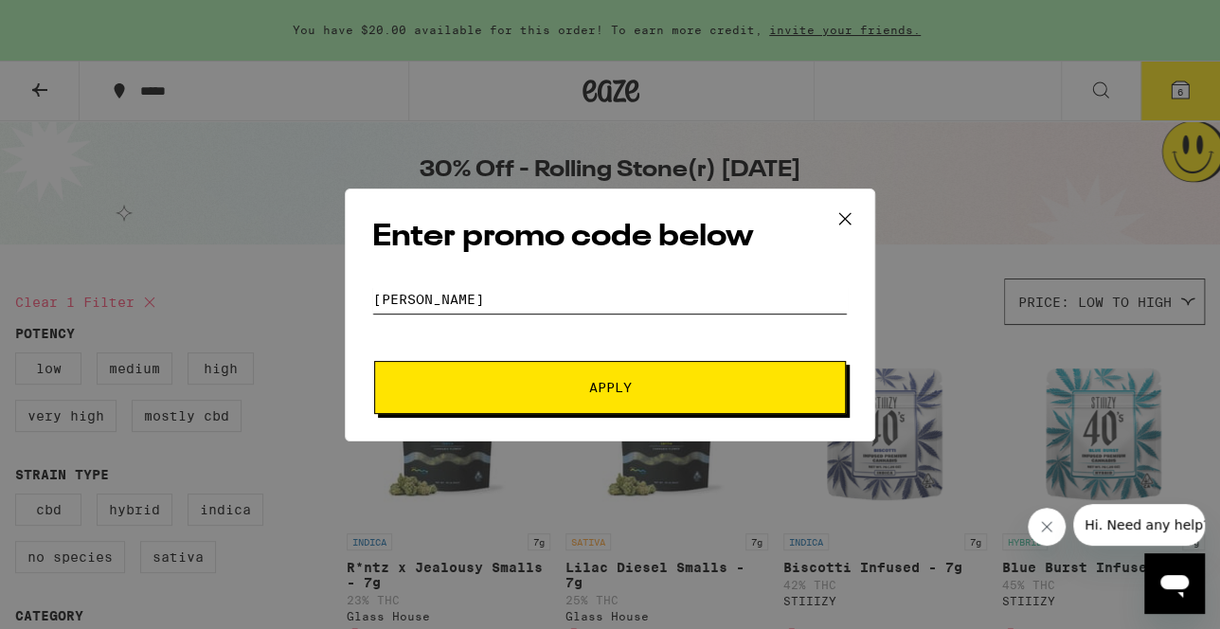
type input "[PERSON_NAME]"
click at [674, 401] on button "Apply" at bounding box center [610, 387] width 472 height 53
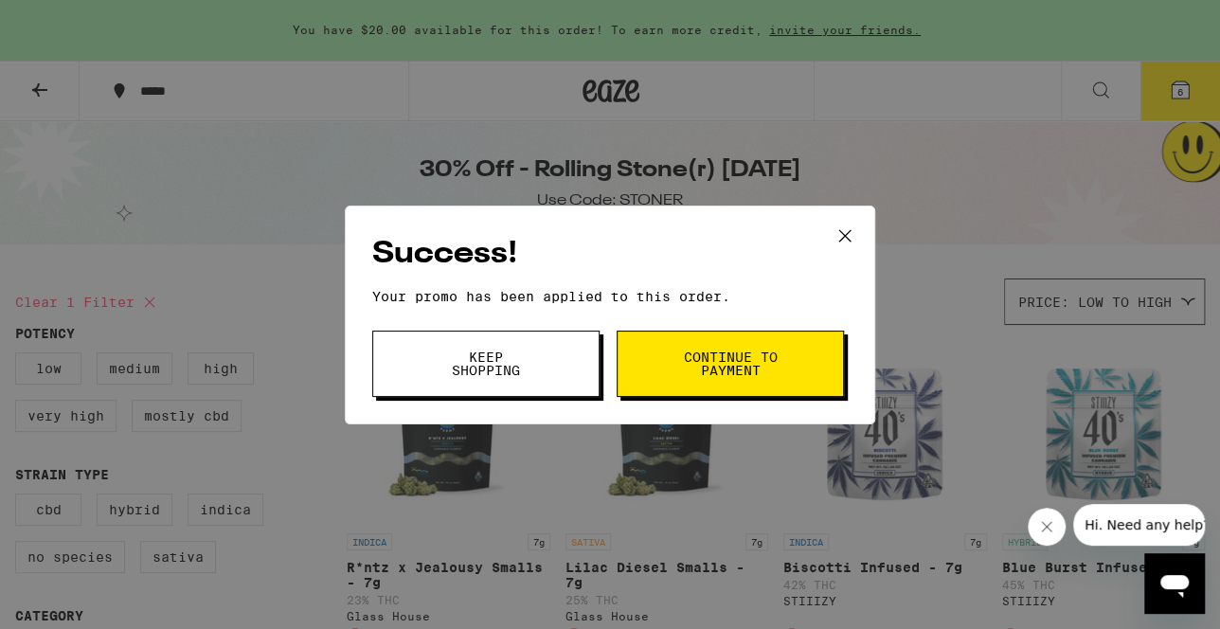
click at [707, 363] on span "Continue to payment" at bounding box center [730, 363] width 97 height 27
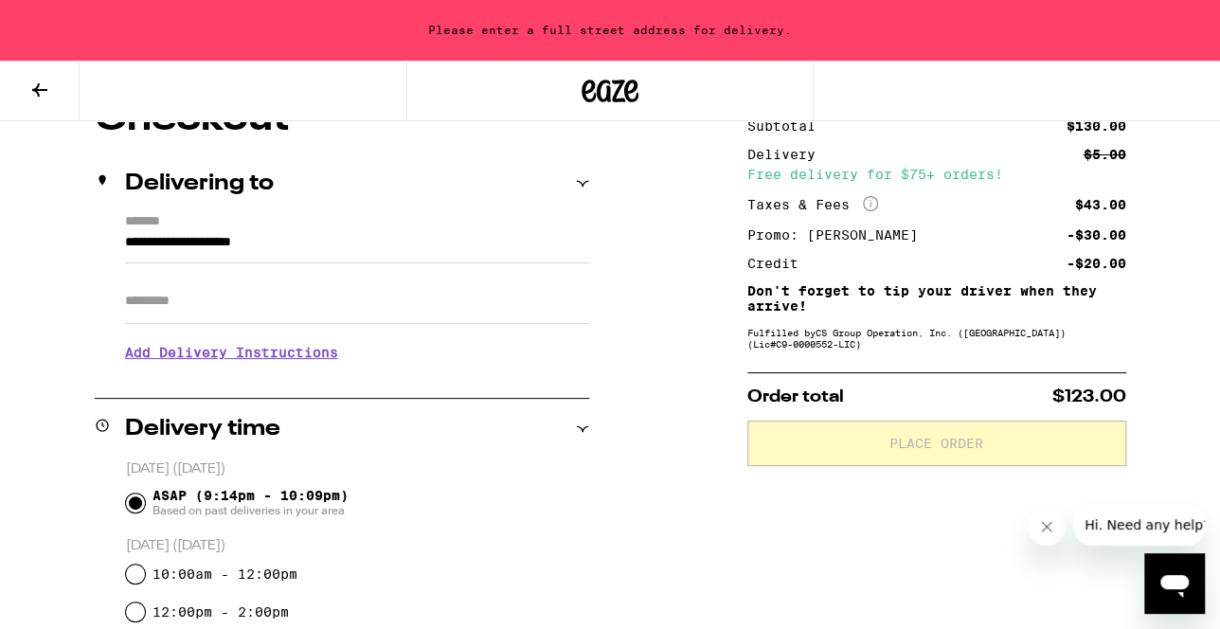
scroll to position [190, 0]
click at [172, 247] on input "**********" at bounding box center [357, 246] width 464 height 32
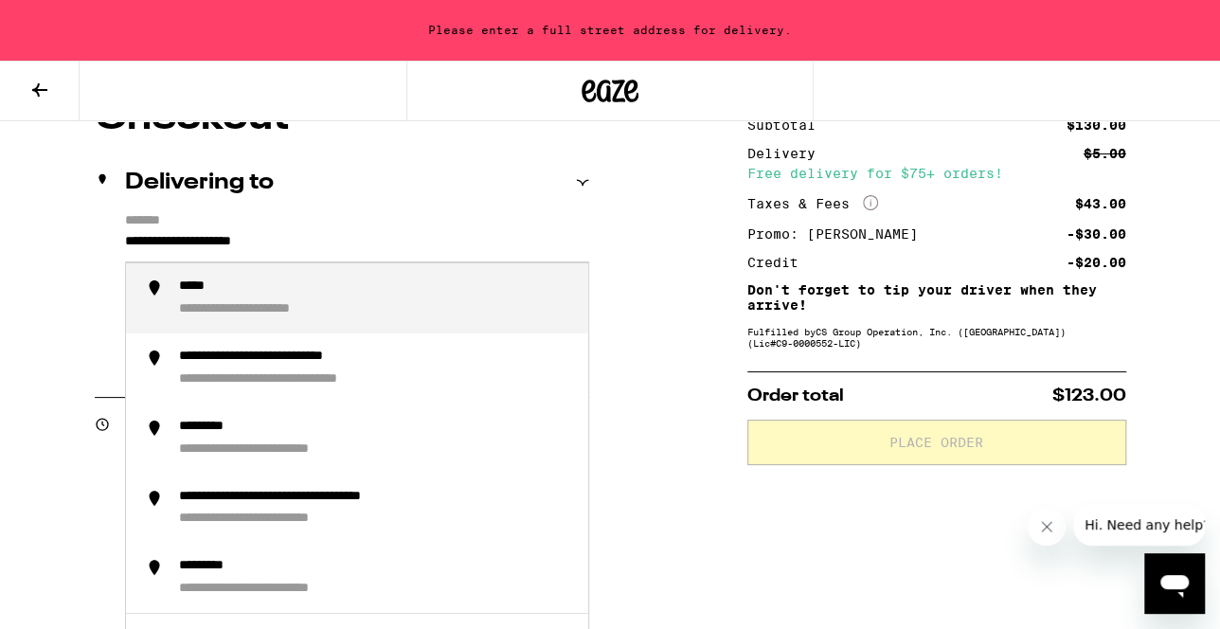
click at [360, 246] on input "**********" at bounding box center [357, 246] width 464 height 32
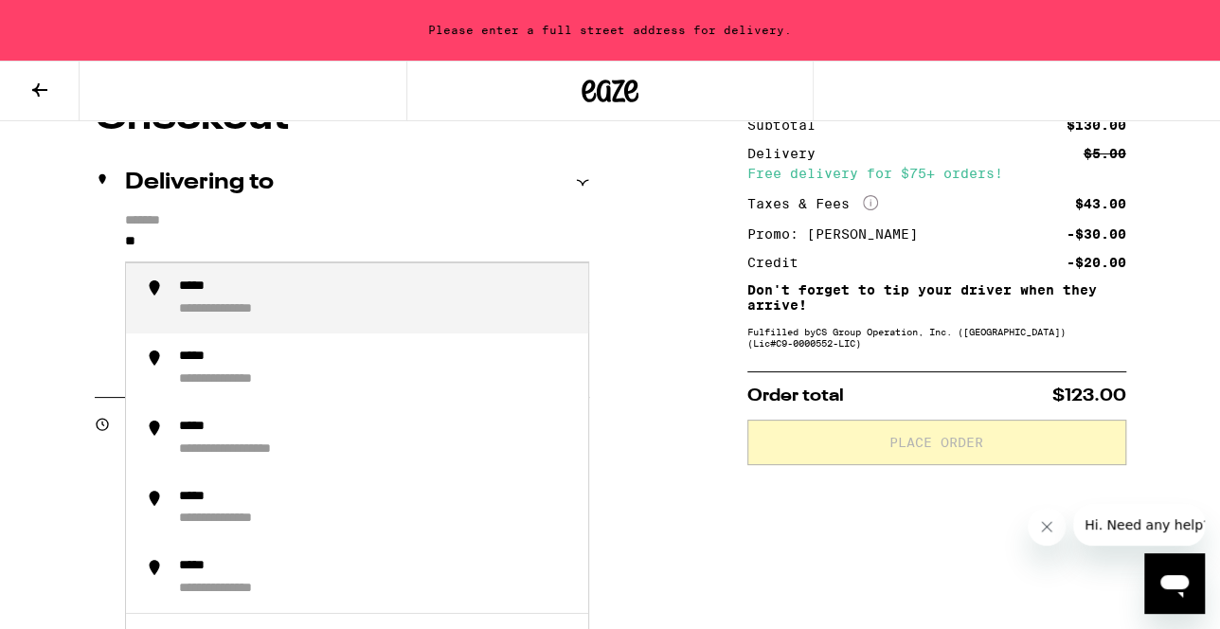
type input "*"
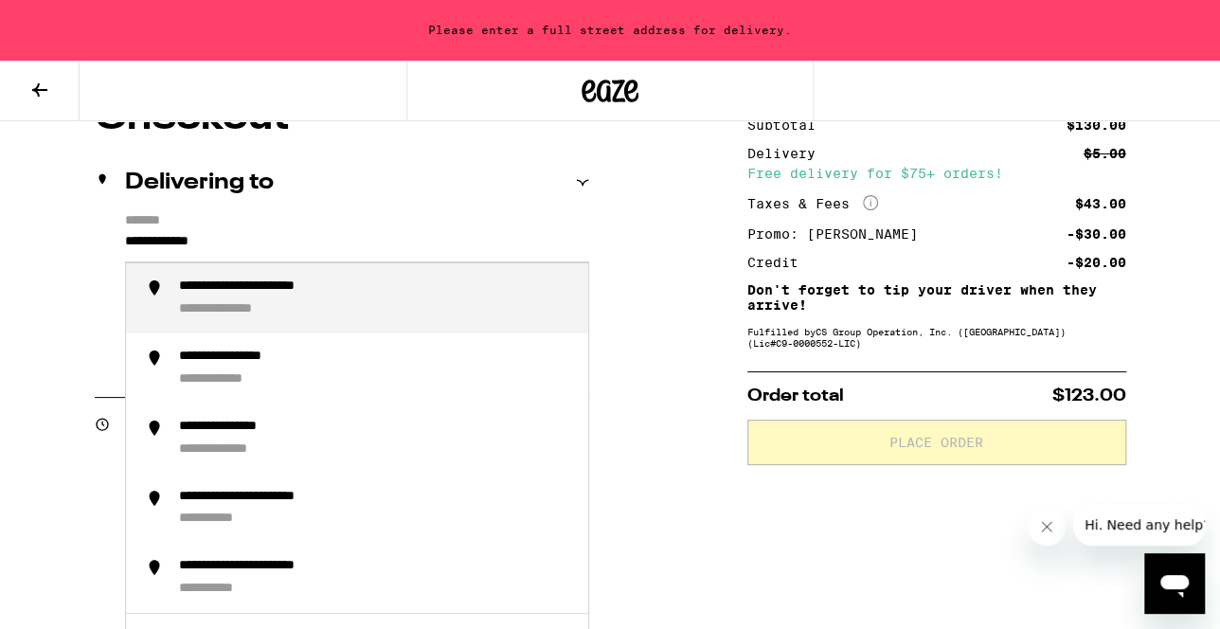
click at [230, 325] on li "**********" at bounding box center [357, 298] width 462 height 70
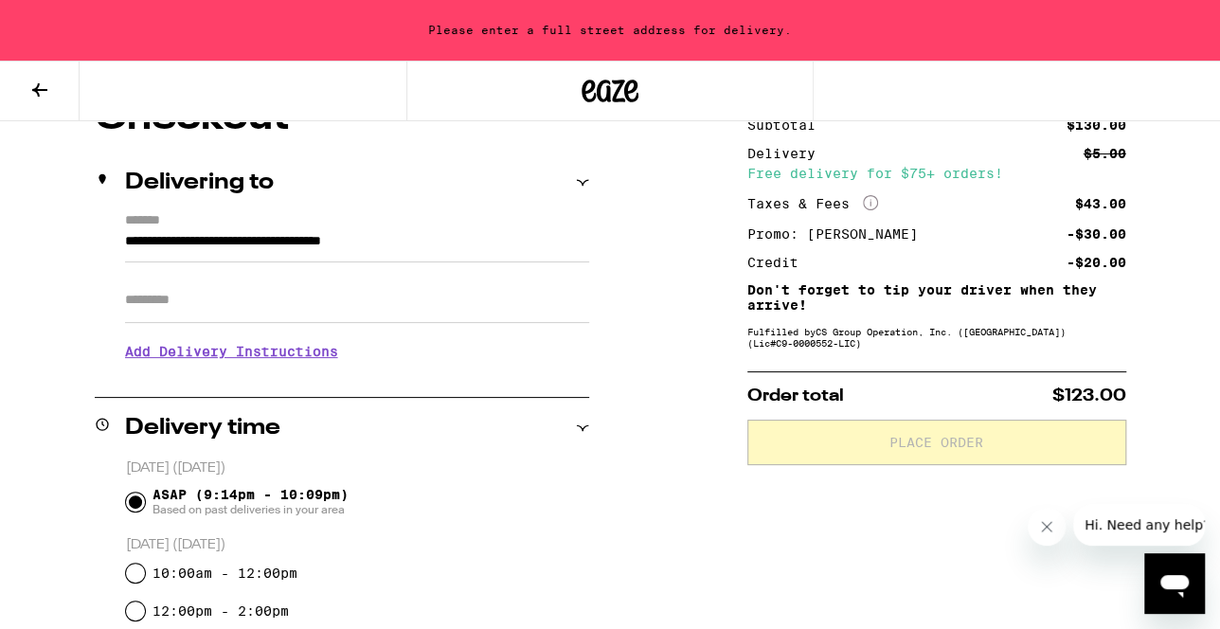
type input "**********"
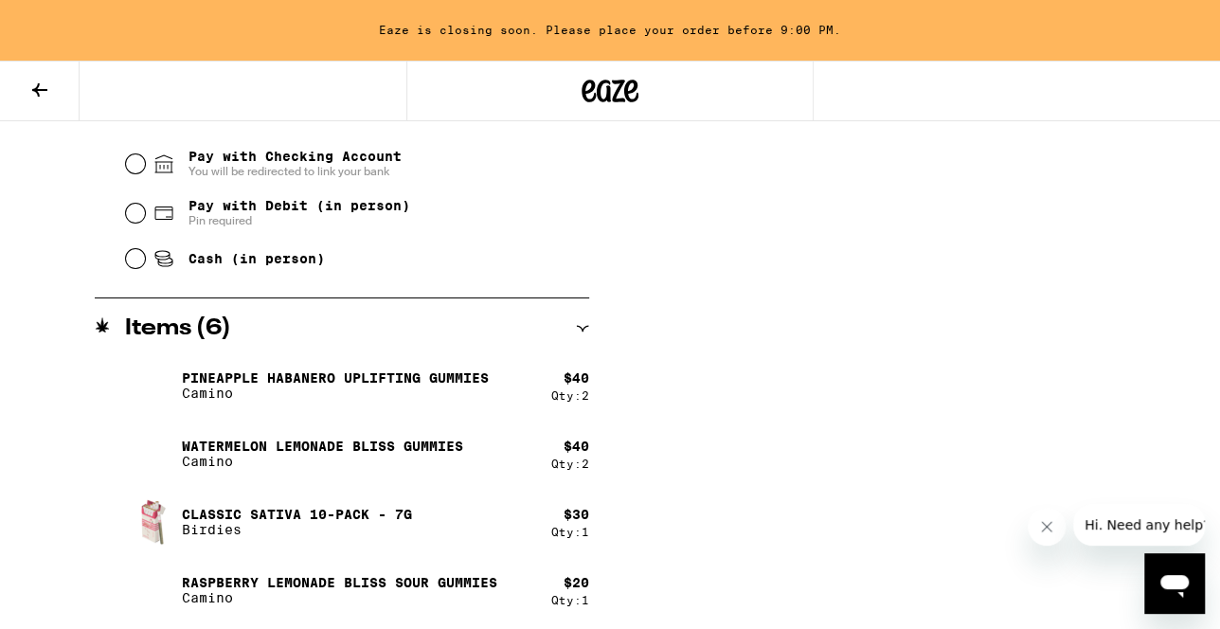
scroll to position [861, 0]
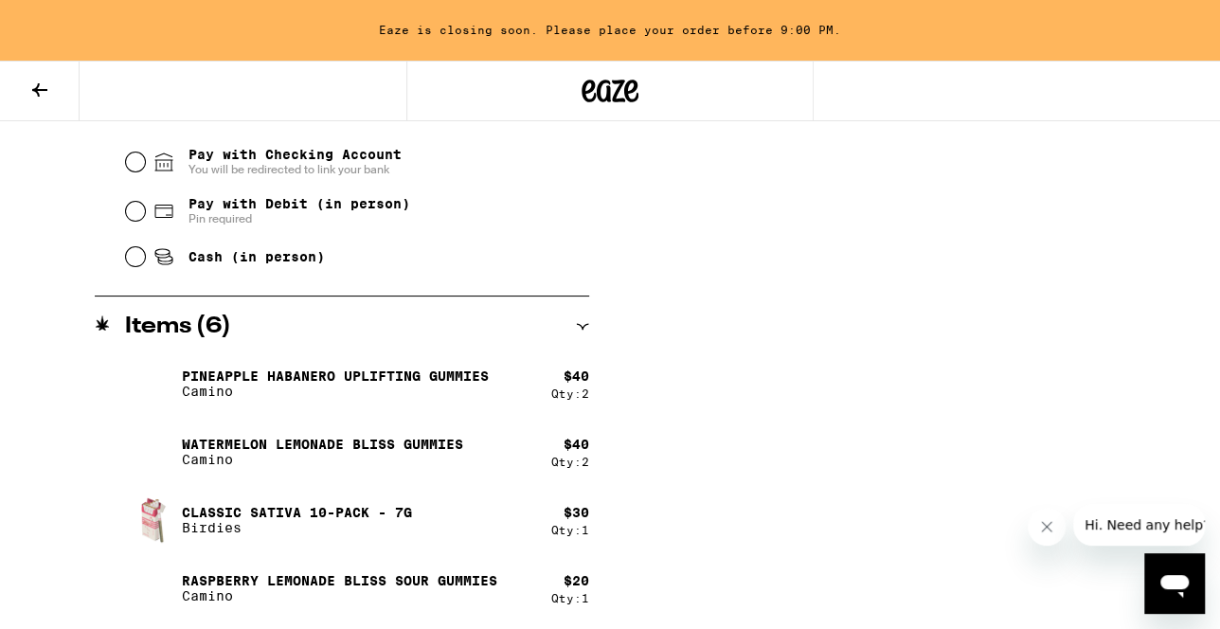
click at [34, 94] on icon at bounding box center [39, 90] width 23 height 23
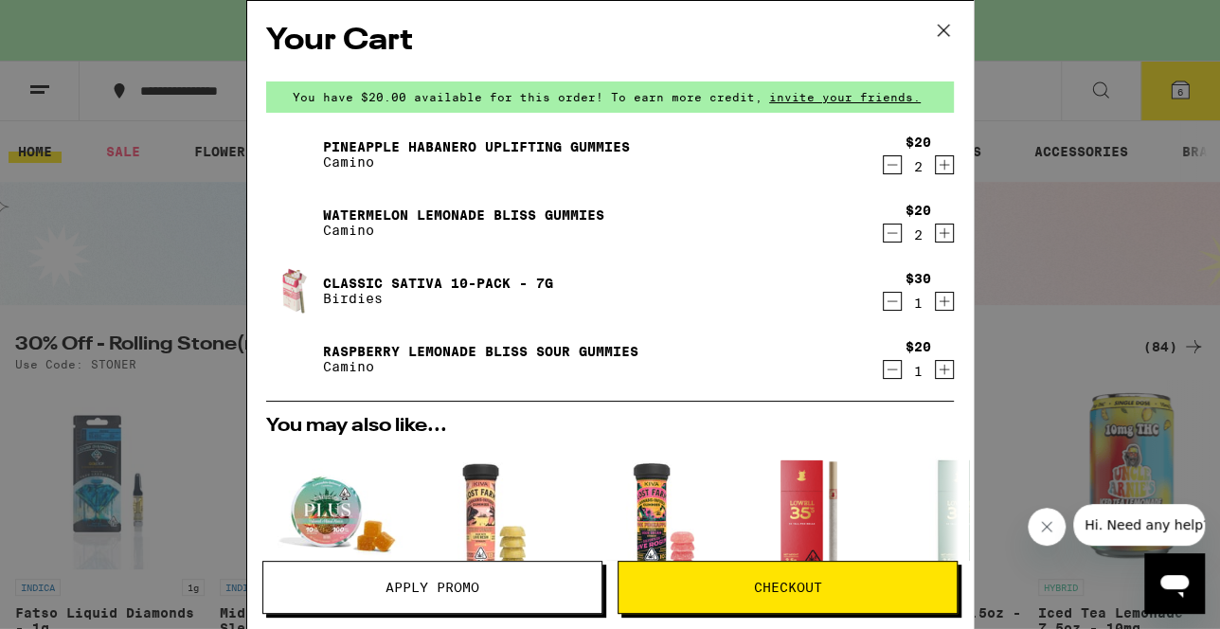
click at [891, 369] on icon "Decrement" at bounding box center [892, 369] width 10 height 0
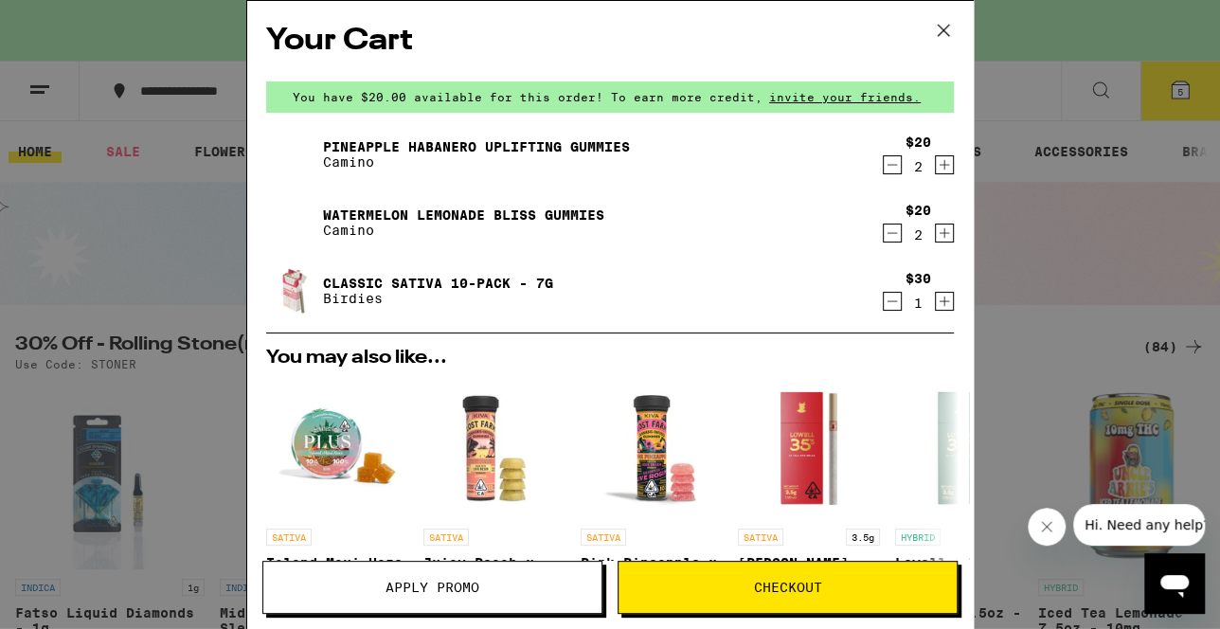
click at [498, 282] on link "Classic Sativa 10-Pack - 7g" at bounding box center [438, 283] width 230 height 15
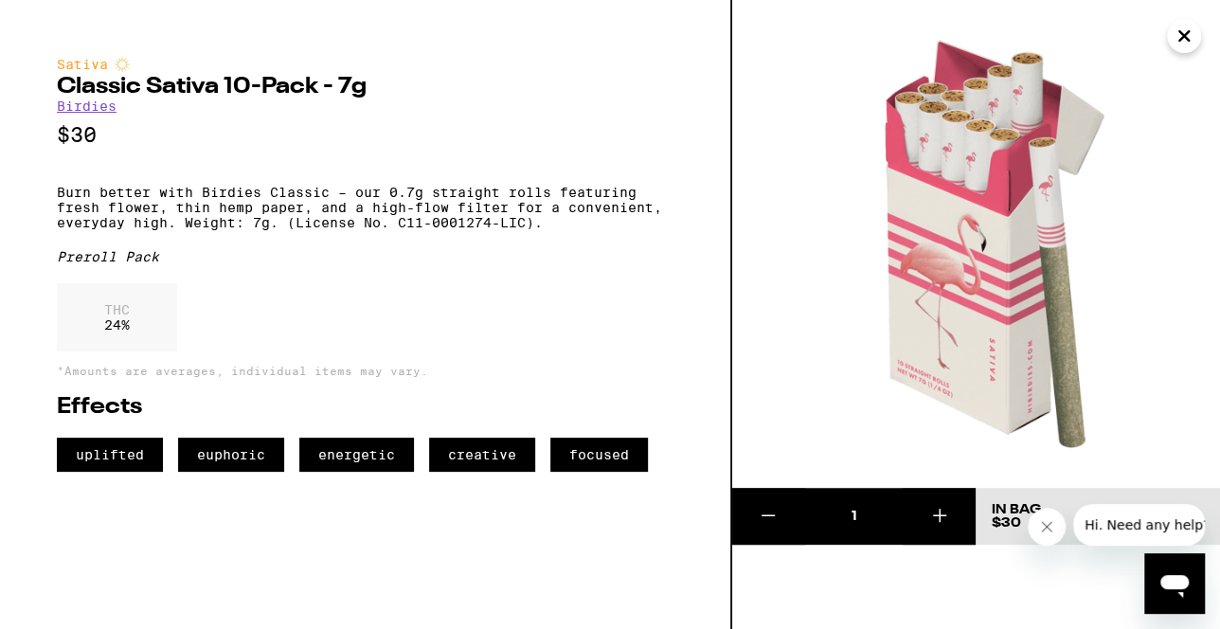
click at [1183, 35] on icon "Close" at bounding box center [1183, 35] width 9 height 9
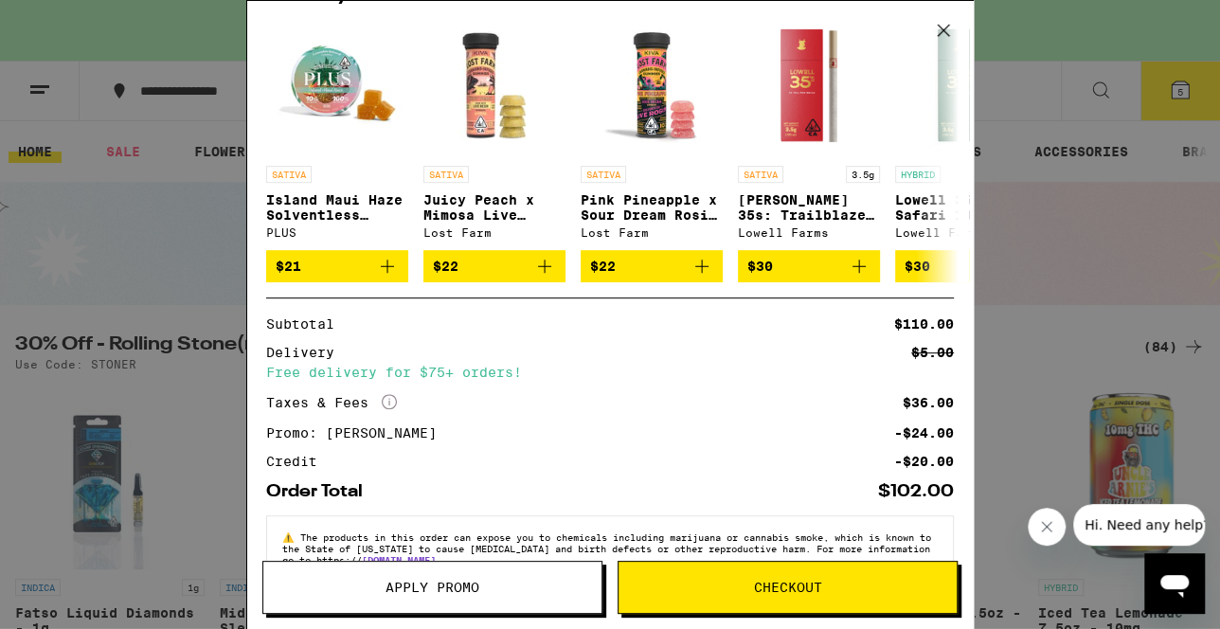
scroll to position [413, 0]
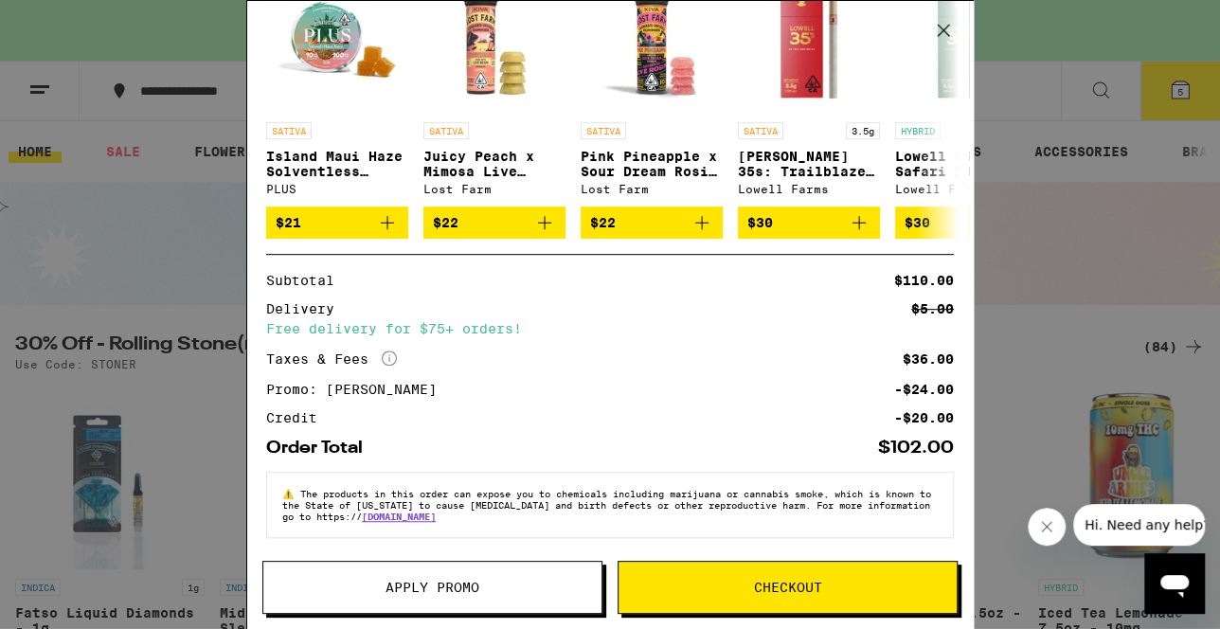
click at [807, 600] on button "Checkout" at bounding box center [788, 587] width 340 height 53
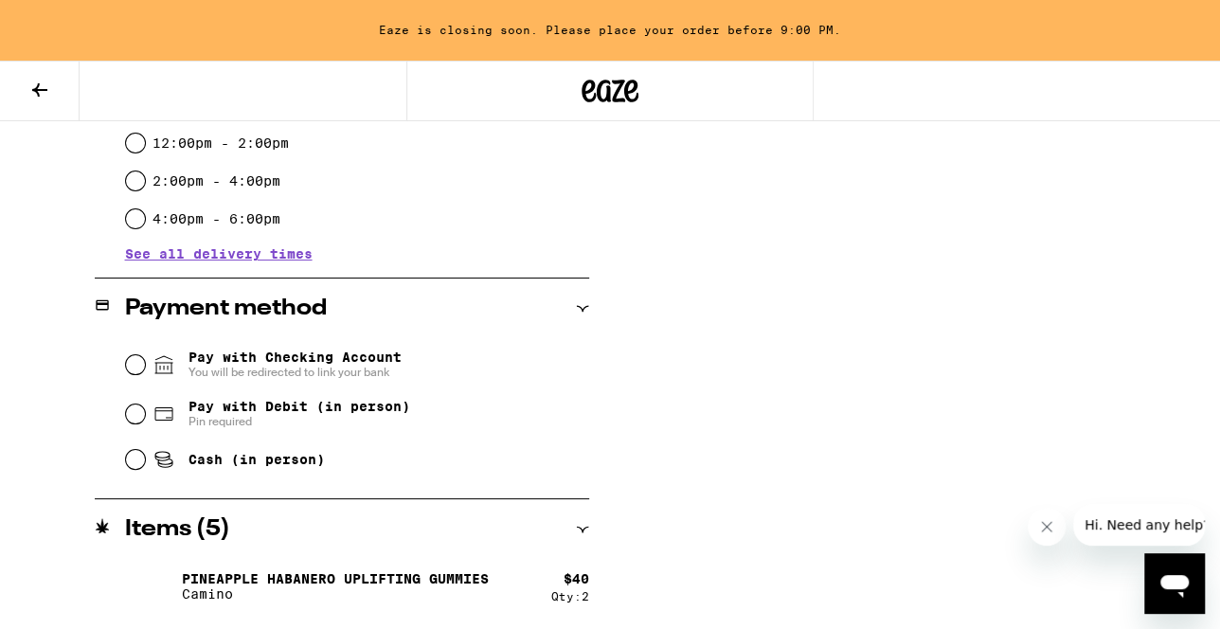
scroll to position [658, 0]
click at [129, 461] on input "Cash (in person)" at bounding box center [135, 459] width 19 height 19
radio input "true"
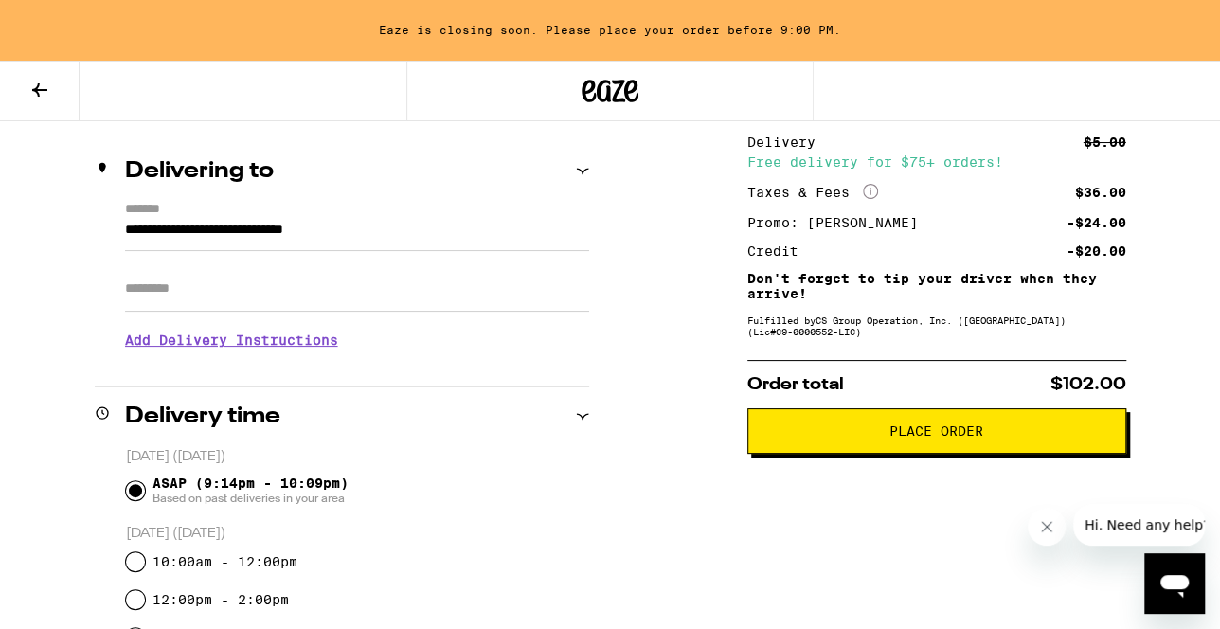
scroll to position [203, 0]
click at [1019, 437] on span "Place Order" at bounding box center [936, 429] width 347 height 13
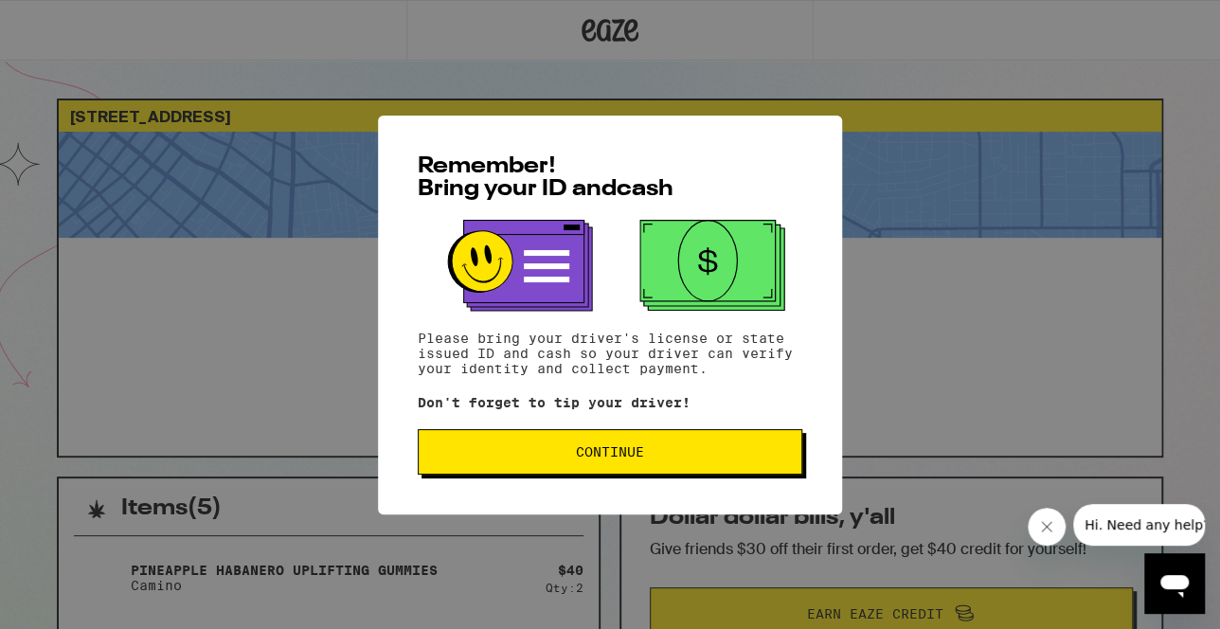
click at [660, 455] on span "Continue" at bounding box center [610, 451] width 352 height 13
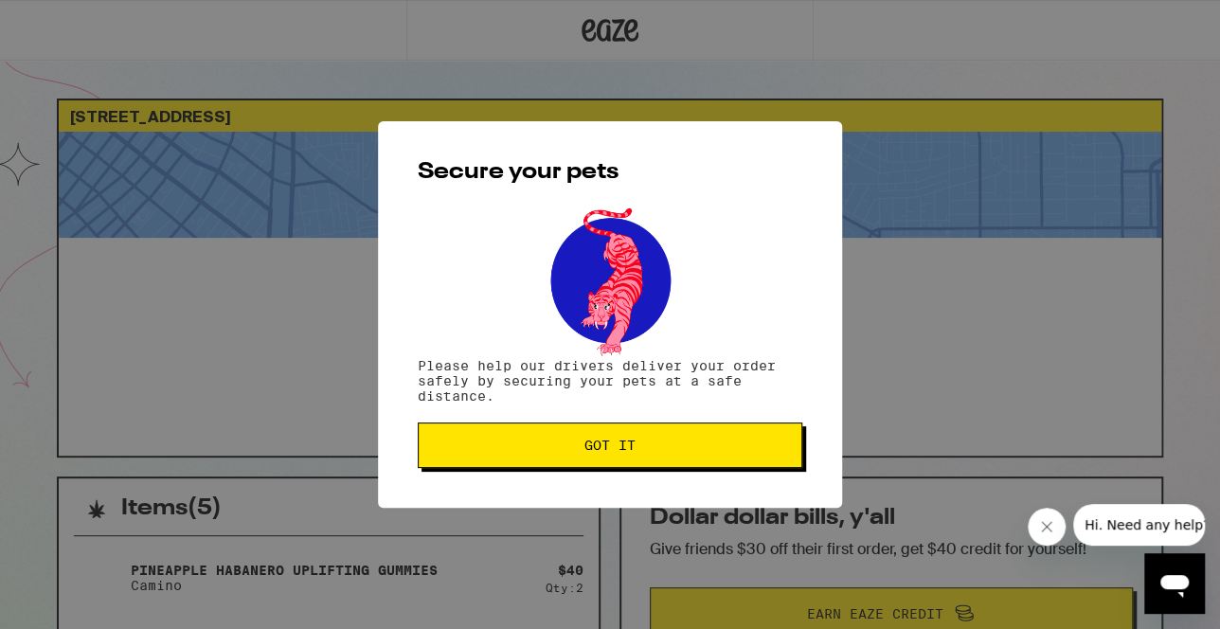
click at [698, 458] on button "Got it" at bounding box center [610, 444] width 385 height 45
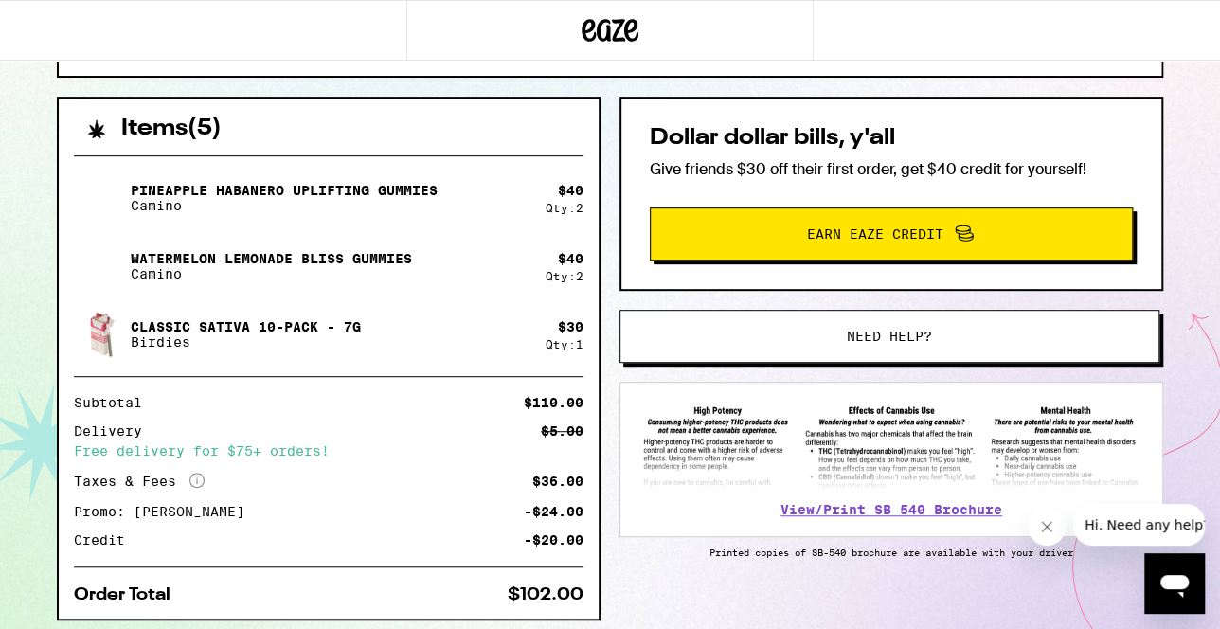
scroll to position [404, 0]
